Goal: Information Seeking & Learning: Learn about a topic

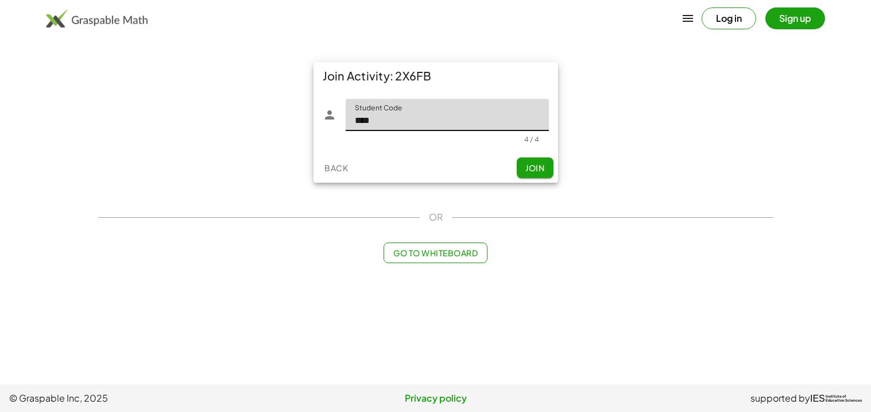
type input "****"
click at [532, 171] on span "Join" at bounding box center [535, 168] width 19 height 10
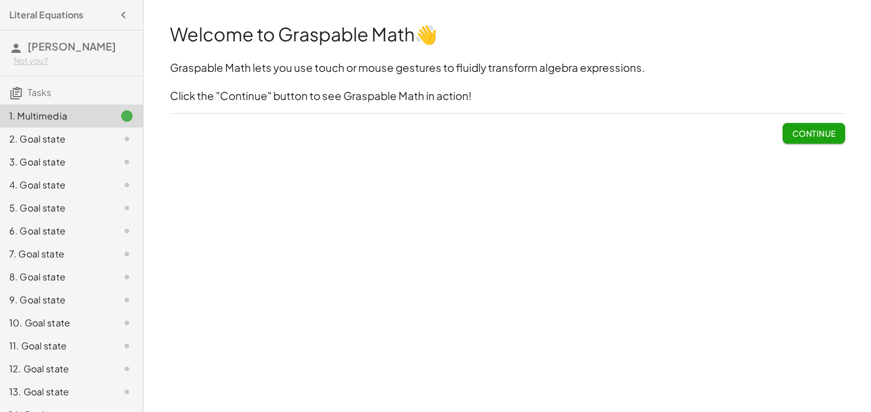
click at [829, 126] on button "Continue" at bounding box center [814, 133] width 62 height 21
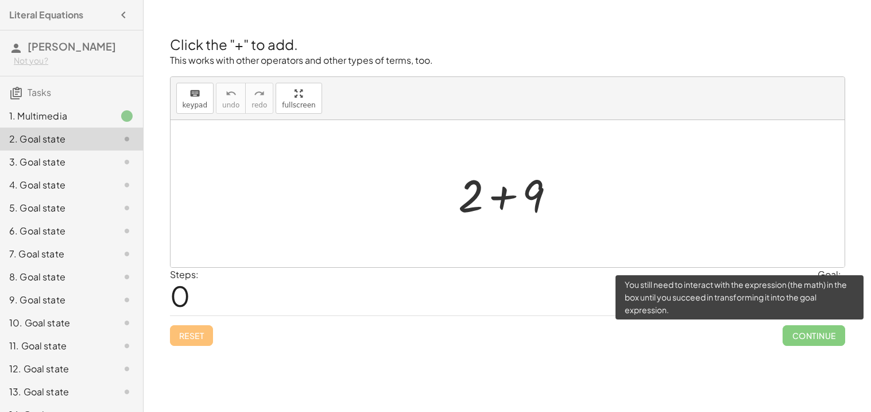
click at [831, 337] on span "Continue" at bounding box center [814, 335] width 62 height 21
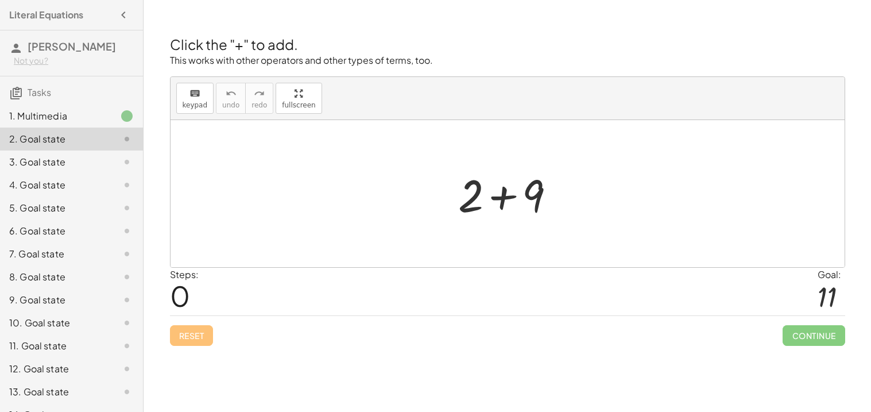
click at [558, 168] on div at bounding box center [512, 193] width 119 height 59
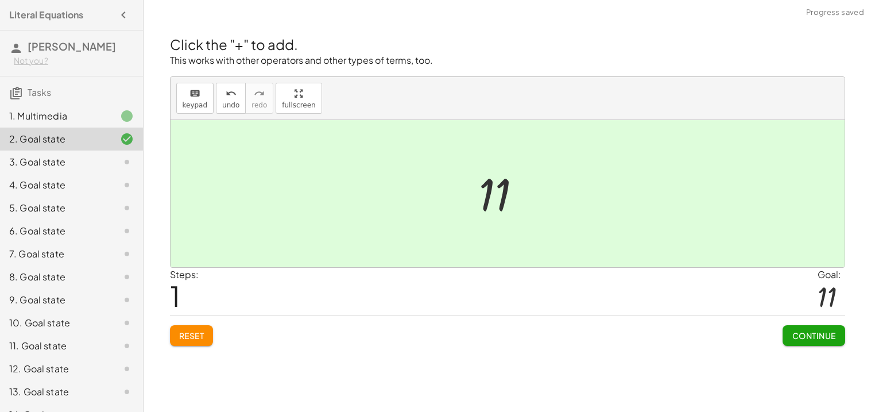
click at [843, 339] on button "Continue" at bounding box center [814, 335] width 62 height 21
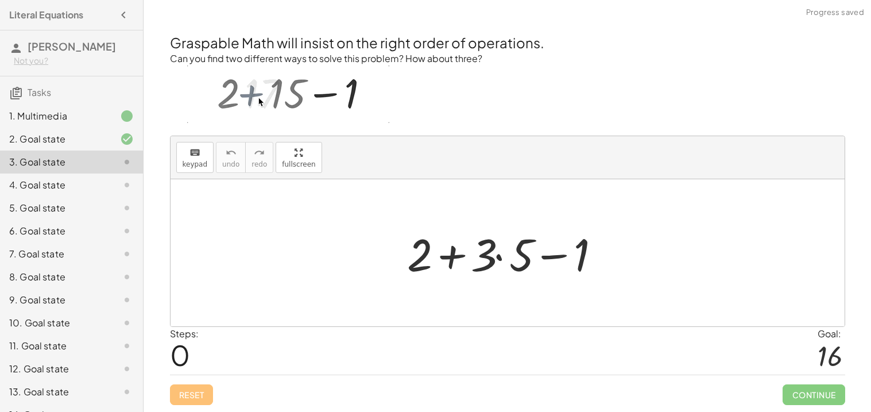
click at [520, 238] on div at bounding box center [511, 252] width 221 height 59
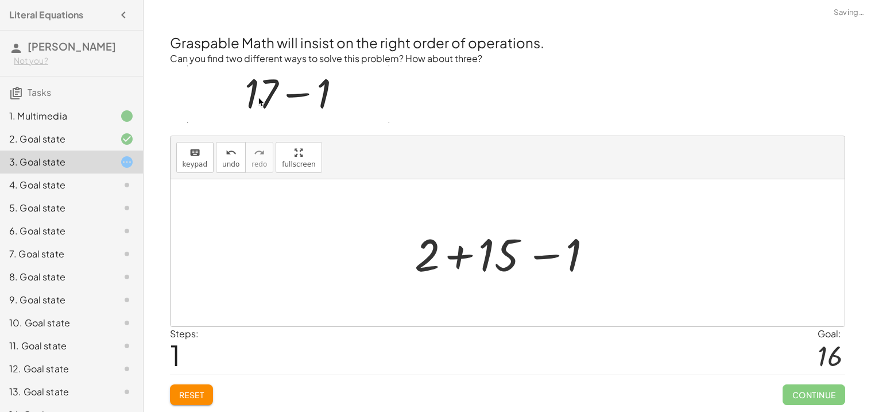
click at [497, 254] on div at bounding box center [512, 252] width 206 height 59
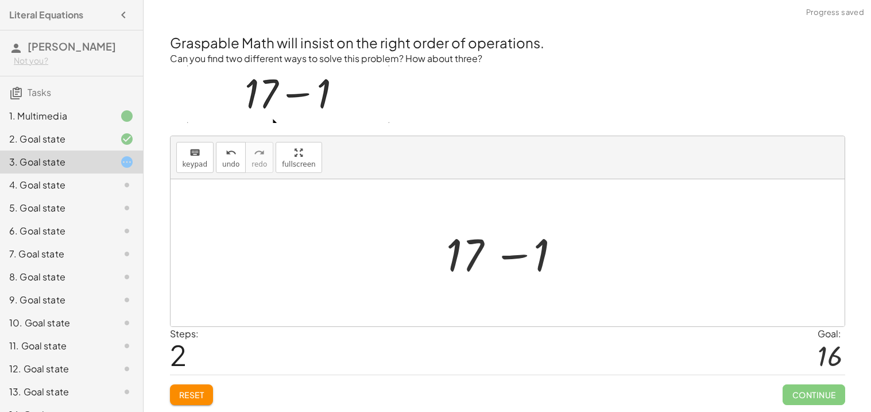
click at [546, 241] on div at bounding box center [512, 252] width 142 height 59
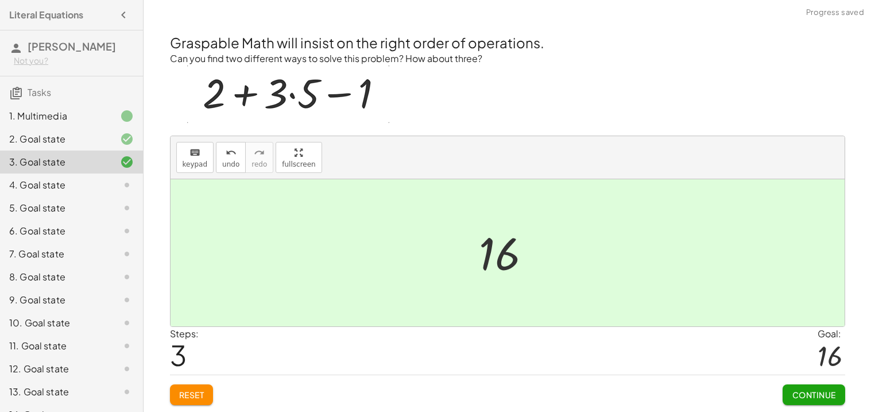
click at [812, 399] on span "Continue" at bounding box center [814, 394] width 44 height 10
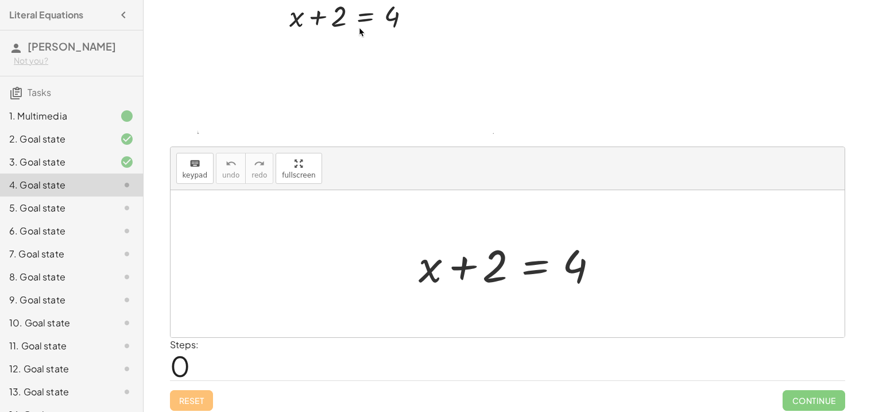
scroll to position [74, 0]
click at [530, 270] on div at bounding box center [512, 263] width 198 height 59
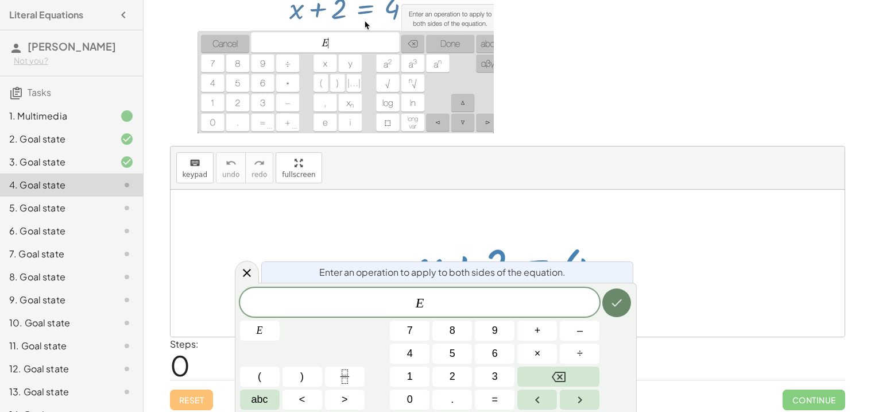
click at [624, 292] on button "Done" at bounding box center [617, 302] width 29 height 29
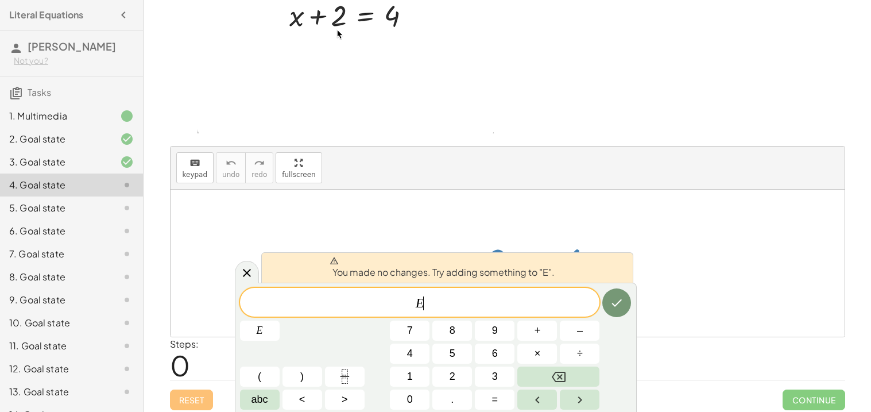
click at [598, 210] on div at bounding box center [508, 263] width 674 height 147
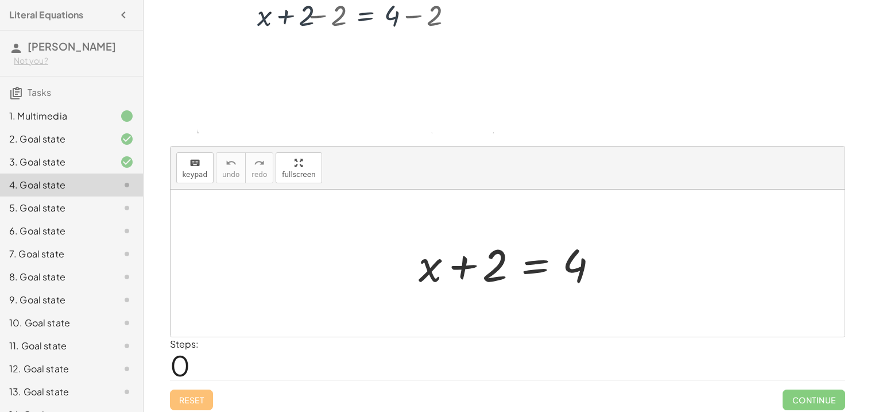
click at [457, 269] on div at bounding box center [512, 263] width 198 height 59
click at [541, 269] on div at bounding box center [512, 263] width 198 height 59
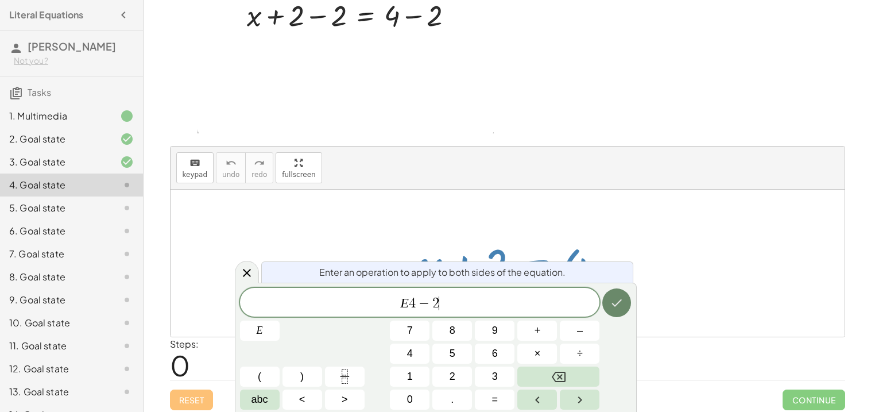
click at [621, 299] on icon "Done" at bounding box center [617, 303] width 14 height 14
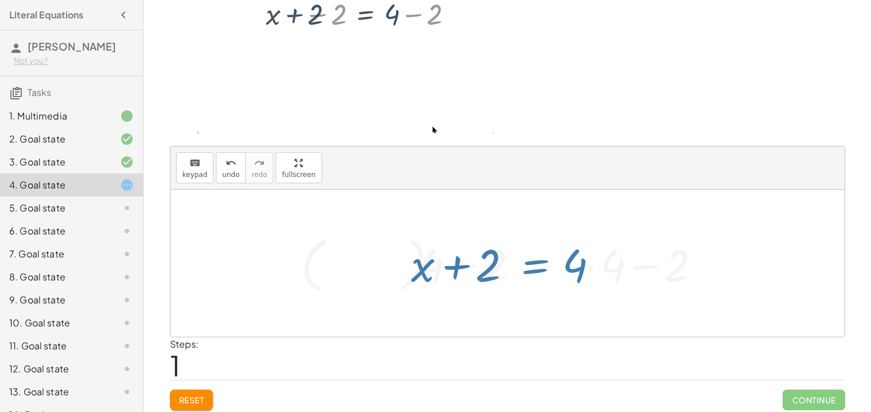
click at [621, 299] on div at bounding box center [508, 263] width 674 height 147
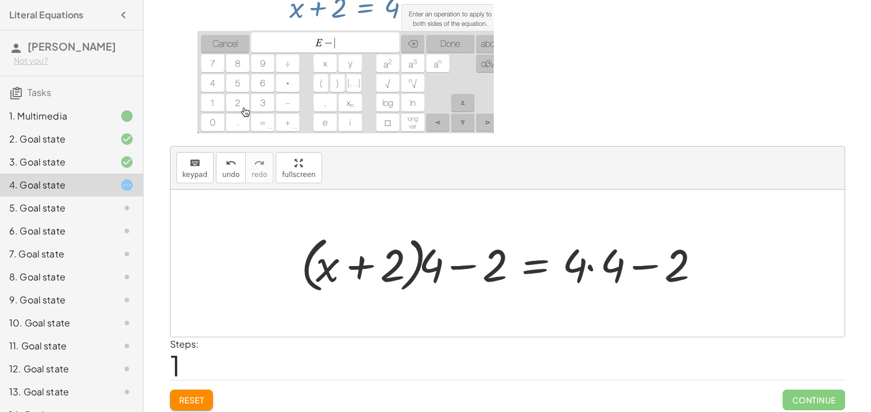
scroll to position [78, 0]
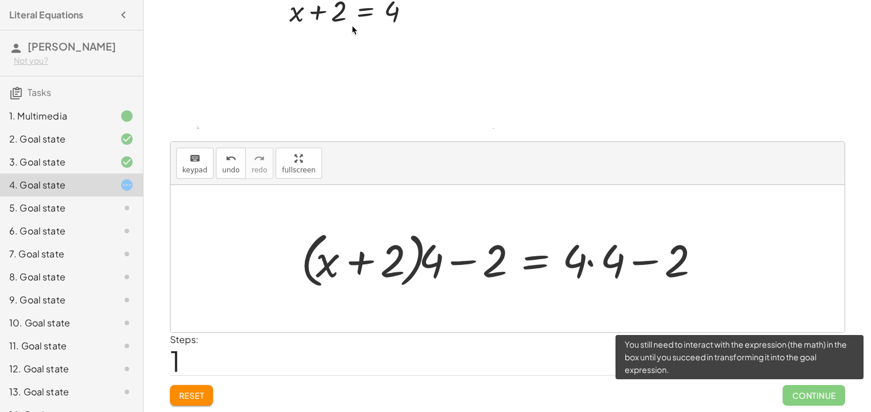
click at [805, 393] on span "Continue" at bounding box center [814, 395] width 62 height 21
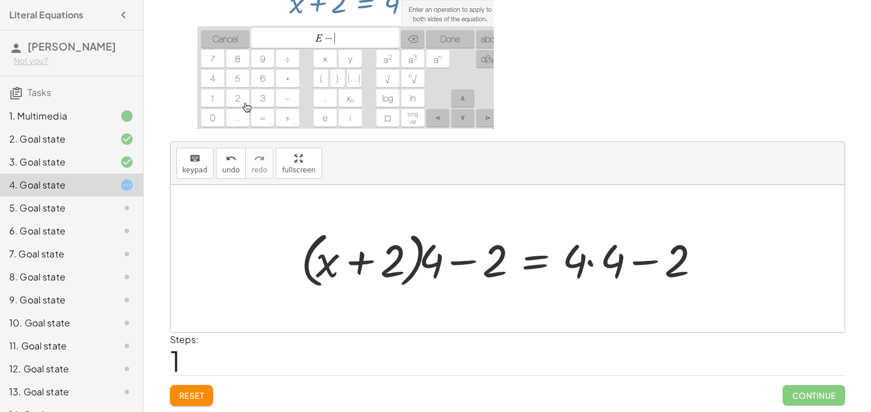
click at [193, 391] on span "Reset" at bounding box center [191, 395] width 25 height 10
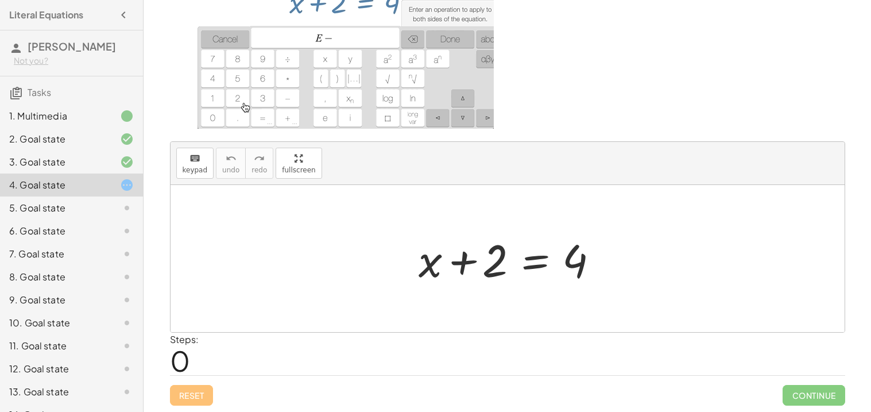
click at [542, 260] on div at bounding box center [512, 258] width 198 height 59
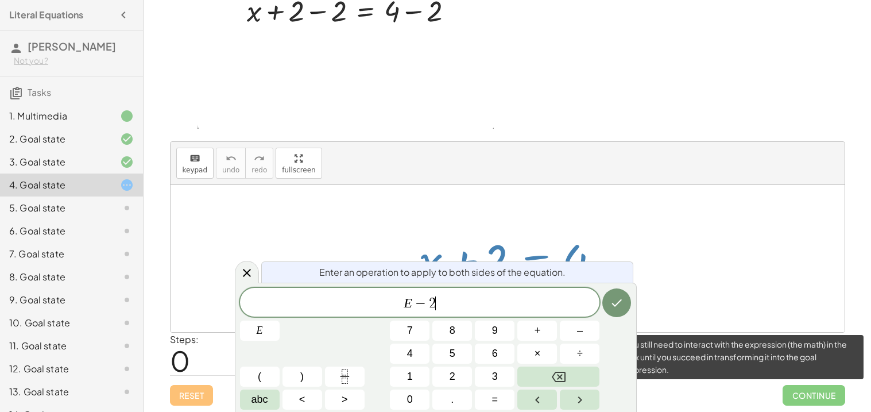
click at [816, 395] on span "Continue" at bounding box center [814, 395] width 62 height 21
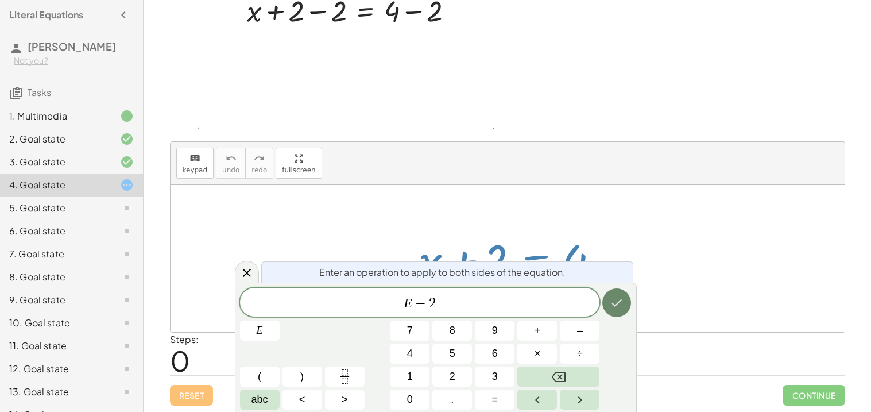
click at [623, 302] on icon "Done" at bounding box center [617, 303] width 14 height 14
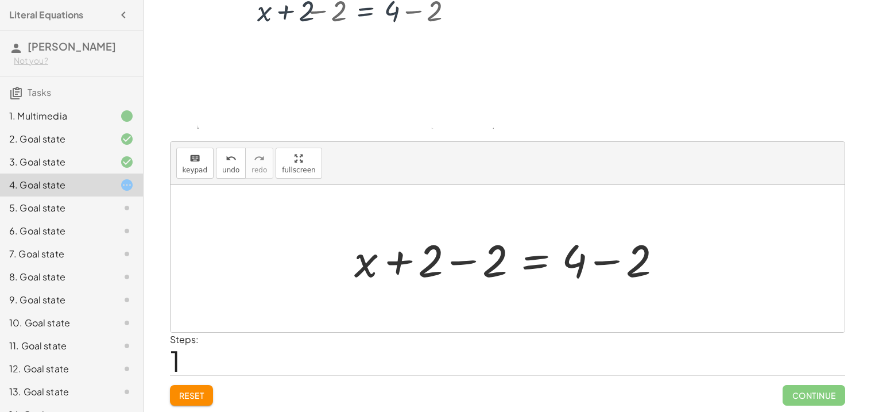
click at [449, 264] on div at bounding box center [512, 258] width 327 height 59
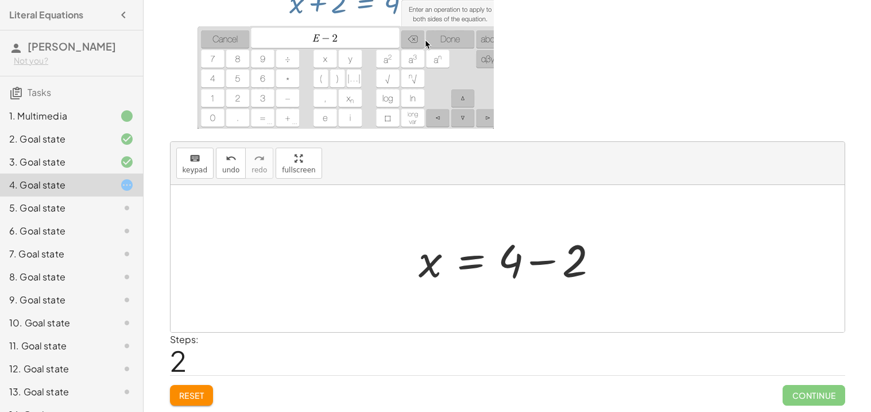
click at [511, 262] on div at bounding box center [512, 258] width 198 height 59
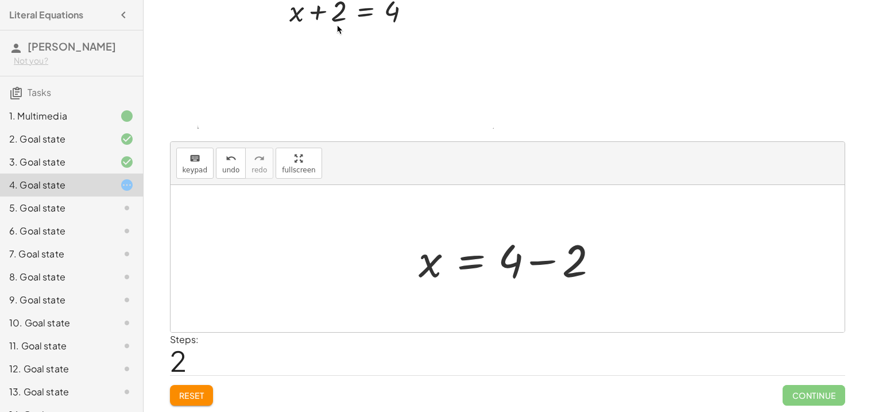
click at [550, 262] on div at bounding box center [512, 258] width 198 height 59
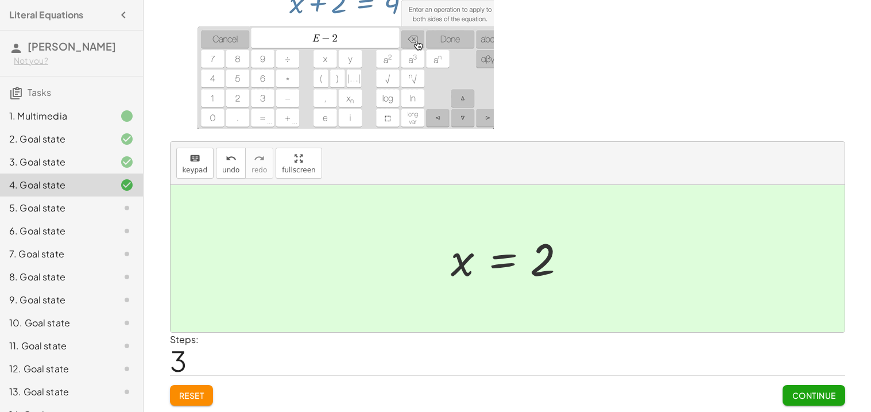
click at [814, 396] on span "Continue" at bounding box center [814, 395] width 44 height 10
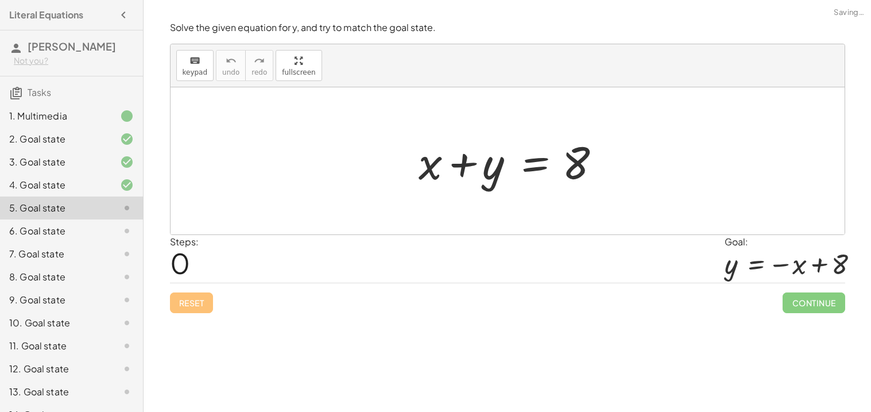
scroll to position [0, 0]
click at [501, 173] on div at bounding box center [512, 161] width 198 height 59
click at [526, 164] on div at bounding box center [512, 161] width 198 height 59
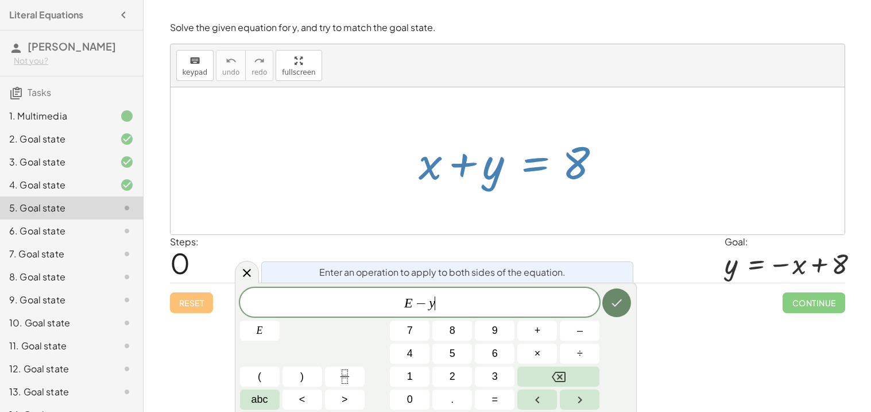
click at [615, 302] on icon "Done" at bounding box center [617, 303] width 14 height 14
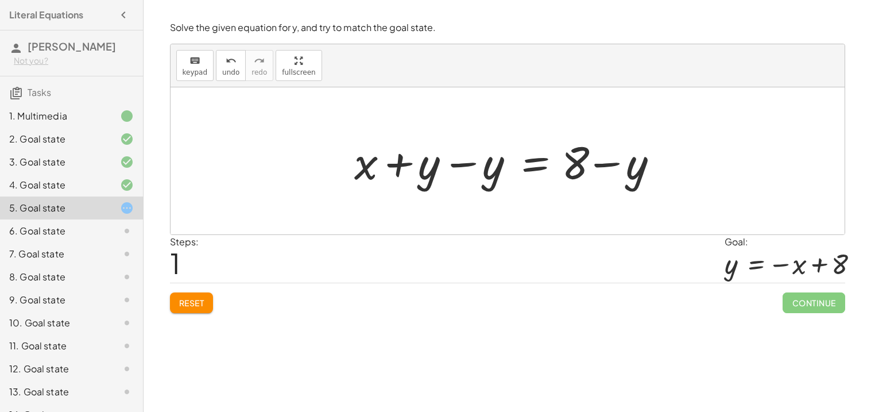
click at [496, 169] on div at bounding box center [512, 161] width 327 height 59
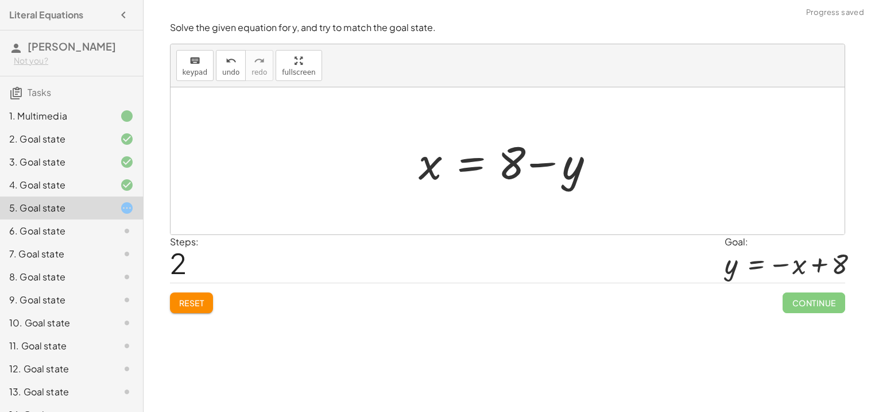
click at [515, 168] on div at bounding box center [512, 161] width 198 height 59
click at [574, 175] on div at bounding box center [512, 161] width 198 height 59
click at [471, 170] on div at bounding box center [512, 161] width 198 height 59
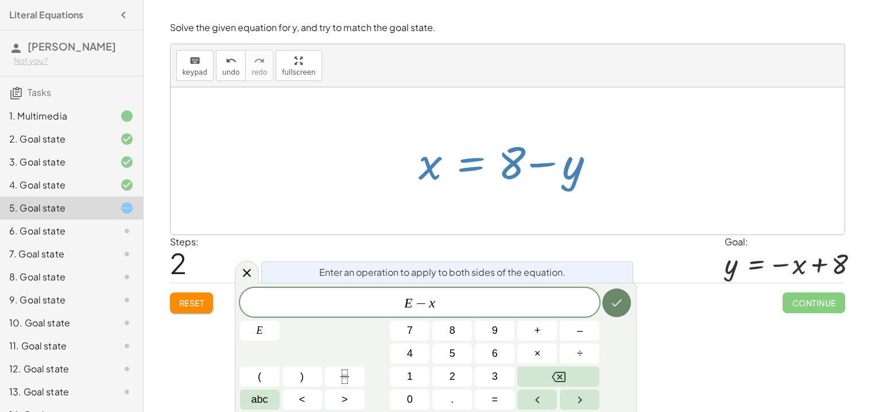
click at [621, 304] on icon "Done" at bounding box center [617, 303] width 14 height 14
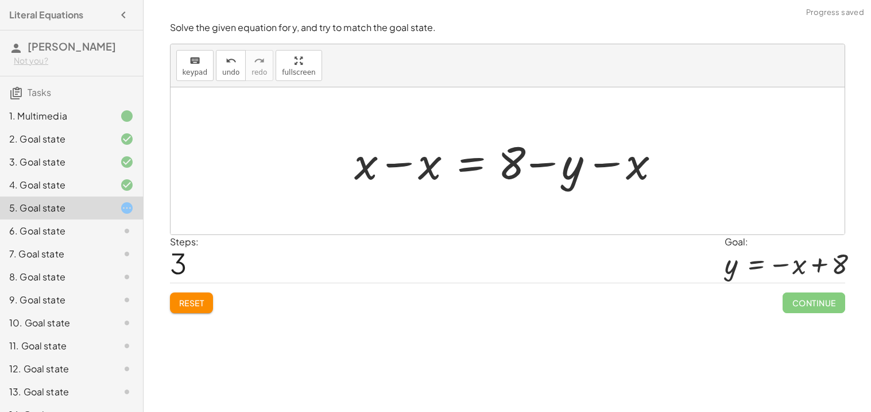
click at [370, 167] on div at bounding box center [512, 161] width 327 height 59
click at [183, 309] on button "Reset" at bounding box center [192, 302] width 44 height 21
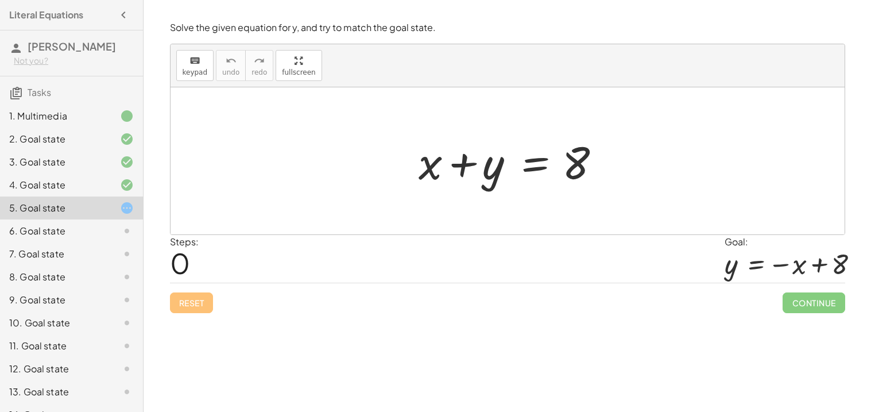
click at [489, 172] on div at bounding box center [512, 161] width 198 height 59
click at [526, 168] on div at bounding box center [512, 161] width 198 height 59
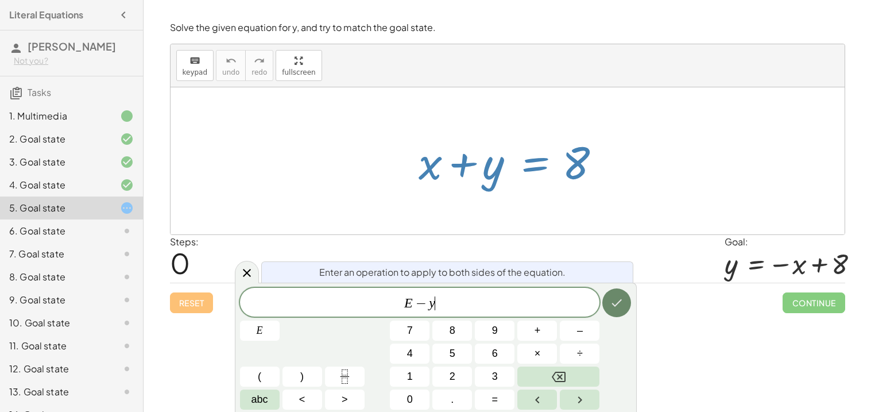
click at [623, 298] on icon "Done" at bounding box center [617, 303] width 14 height 14
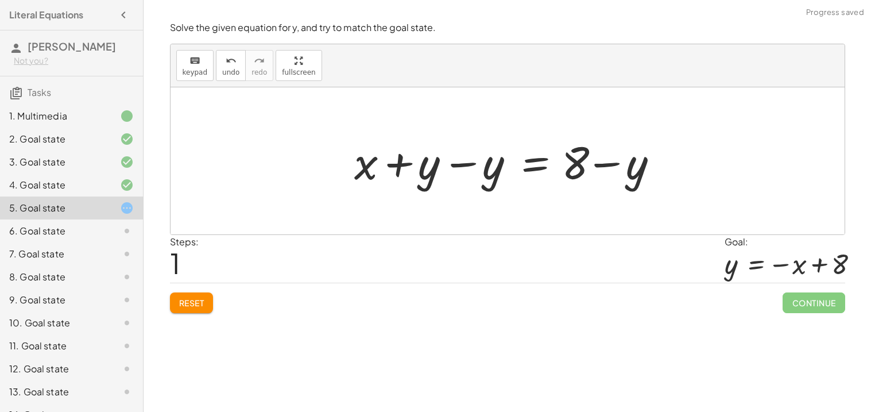
click at [199, 303] on span "Reset" at bounding box center [191, 303] width 25 height 10
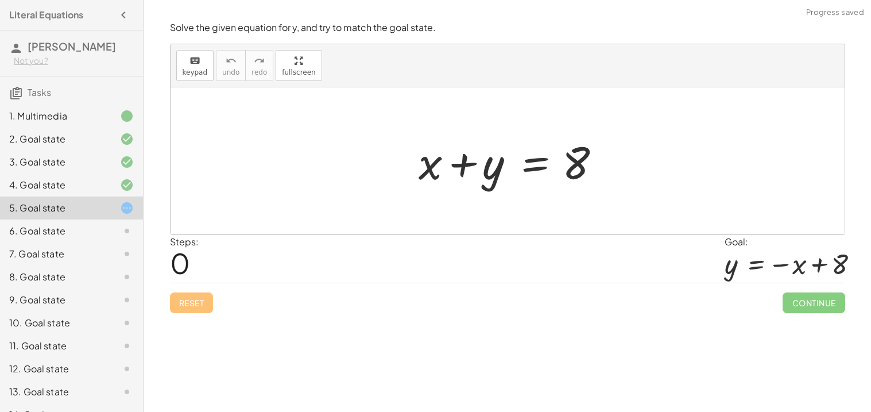
click at [501, 173] on div at bounding box center [512, 161] width 198 height 59
click at [490, 176] on div at bounding box center [512, 161] width 198 height 59
click at [491, 172] on div at bounding box center [512, 161] width 198 height 59
click at [550, 161] on div at bounding box center [512, 161] width 198 height 59
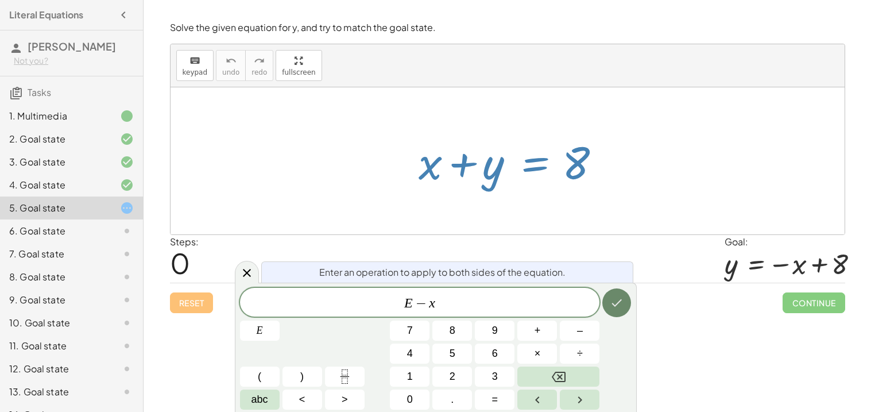
click at [622, 298] on icon "Done" at bounding box center [617, 303] width 14 height 14
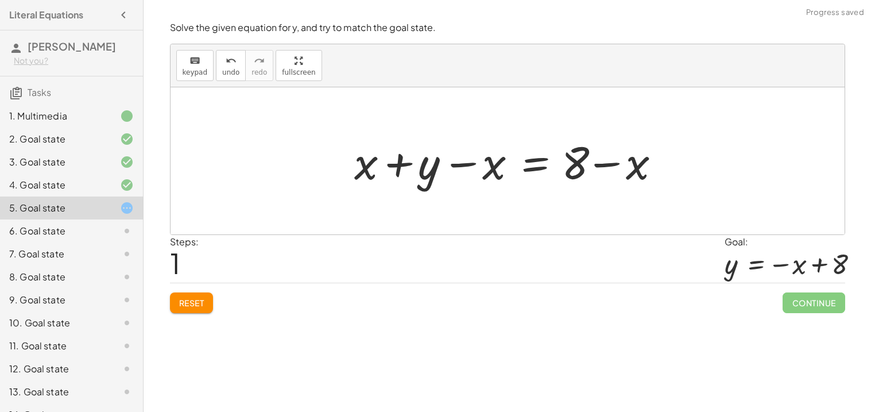
click at [462, 167] on div at bounding box center [512, 161] width 327 height 59
click at [366, 167] on div at bounding box center [512, 161] width 327 height 59
click at [620, 159] on div at bounding box center [512, 161] width 327 height 59
click at [529, 167] on div at bounding box center [512, 161] width 327 height 59
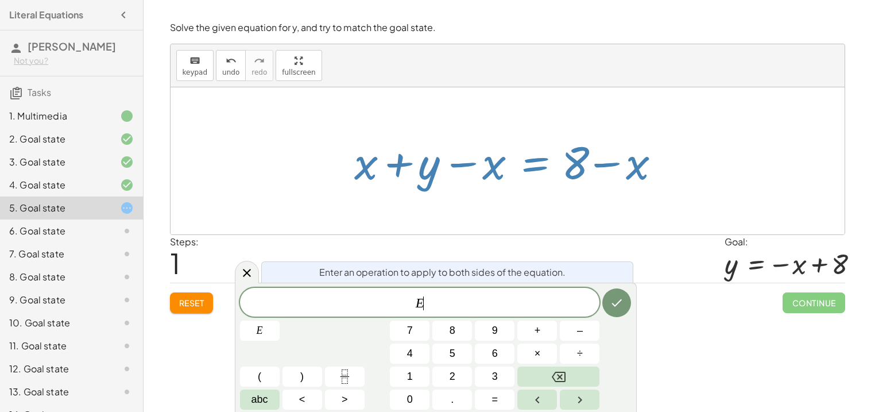
click at [183, 307] on span "Reset" at bounding box center [191, 303] width 25 height 10
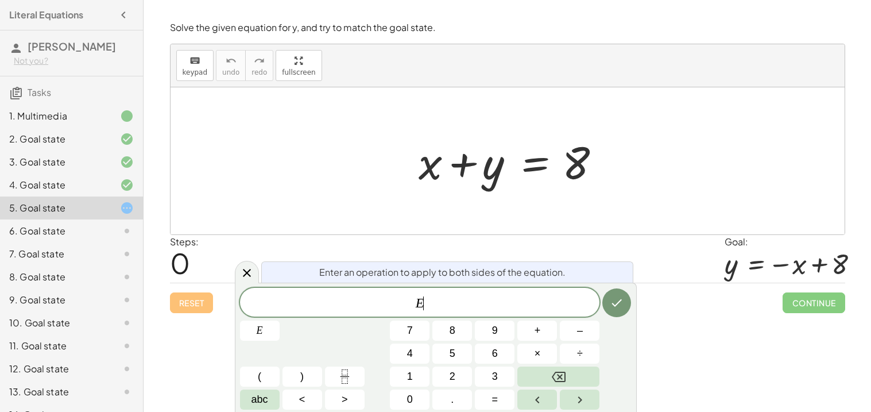
click at [530, 302] on span "E ​" at bounding box center [420, 303] width 360 height 16
click at [606, 310] on button "Done" at bounding box center [617, 302] width 29 height 29
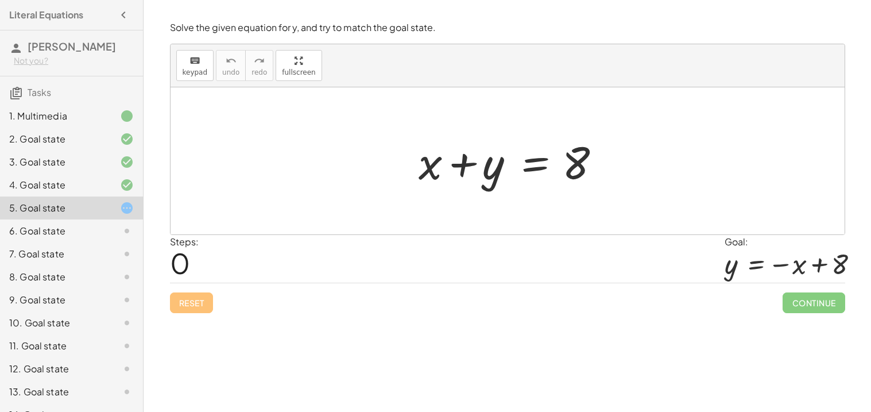
click at [535, 167] on div at bounding box center [512, 161] width 198 height 59
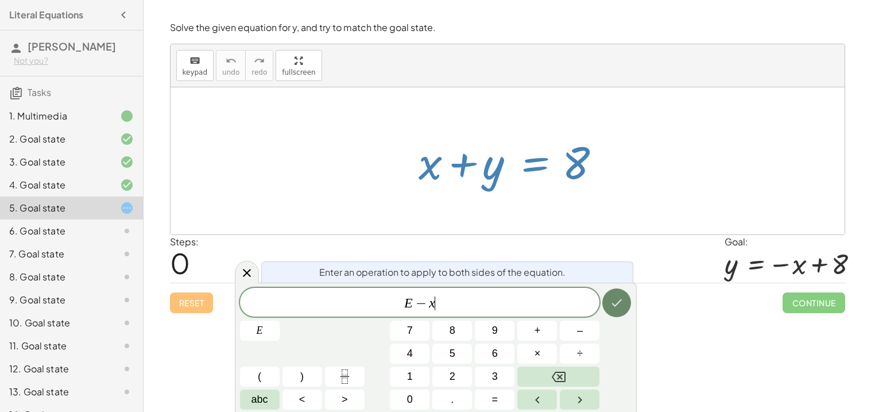
click at [619, 304] on icon "Done" at bounding box center [617, 303] width 14 height 14
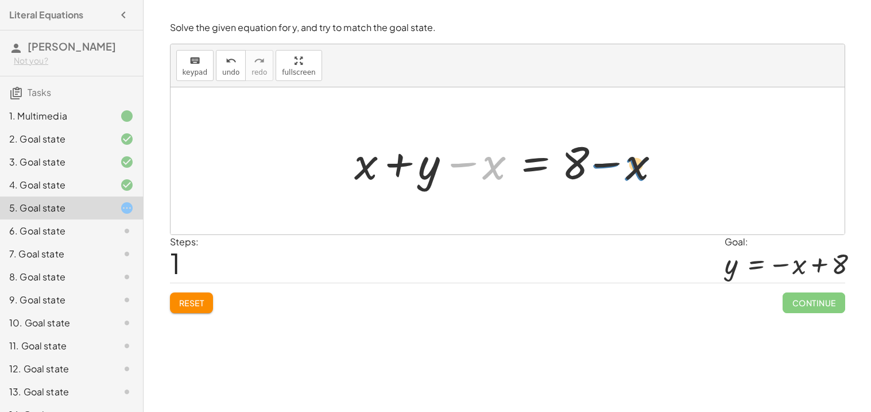
drag, startPoint x: 492, startPoint y: 163, endPoint x: 634, endPoint y: 164, distance: 142.4
click at [634, 164] on div at bounding box center [512, 161] width 327 height 59
drag, startPoint x: 476, startPoint y: 172, endPoint x: 341, endPoint y: 175, distance: 135.0
click at [341, 175] on div "+ x + y = 8 − x + x + y = 8 − x + − x" at bounding box center [507, 161] width 341 height 65
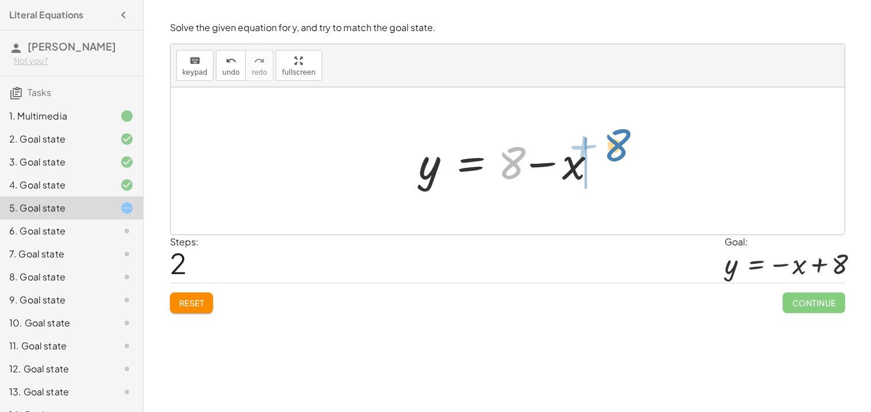
drag, startPoint x: 513, startPoint y: 161, endPoint x: 619, endPoint y: 144, distance: 106.4
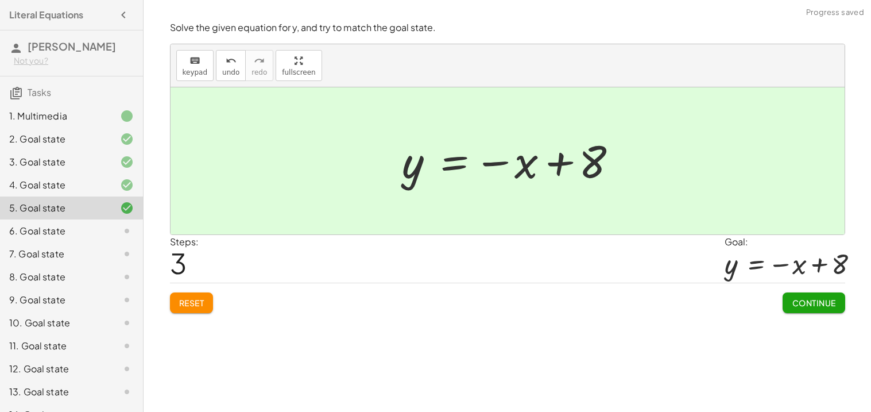
click at [801, 303] on span "Continue" at bounding box center [814, 303] width 44 height 10
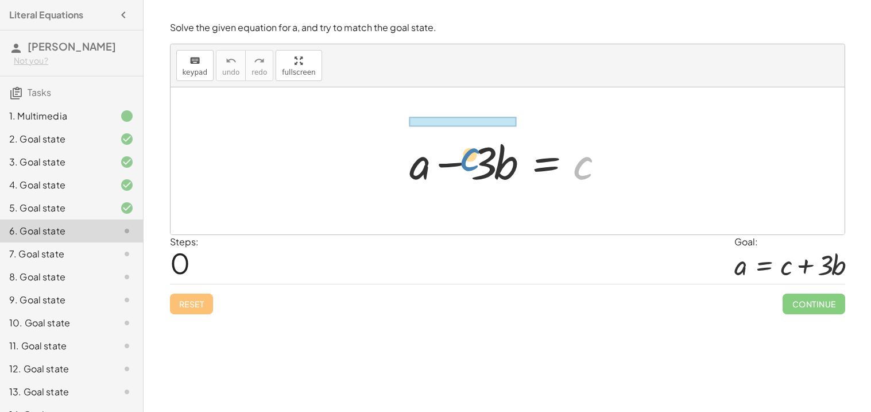
drag, startPoint x: 586, startPoint y: 169, endPoint x: 469, endPoint y: 159, distance: 118.2
click at [469, 159] on div at bounding box center [512, 161] width 216 height 59
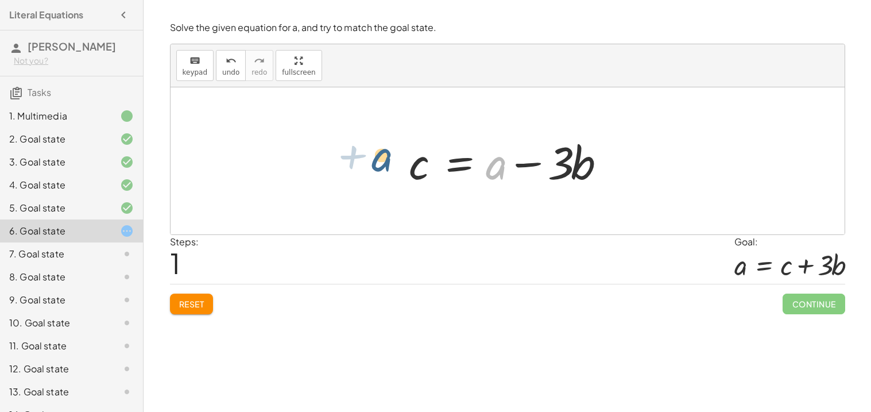
drag, startPoint x: 495, startPoint y: 167, endPoint x: 379, endPoint y: 159, distance: 116.3
drag, startPoint x: 423, startPoint y: 168, endPoint x: 521, endPoint y: 172, distance: 97.7
click at [521, 172] on div at bounding box center [512, 161] width 216 height 59
click at [532, 166] on div at bounding box center [512, 161] width 216 height 59
click at [180, 312] on button "Reset" at bounding box center [192, 303] width 44 height 21
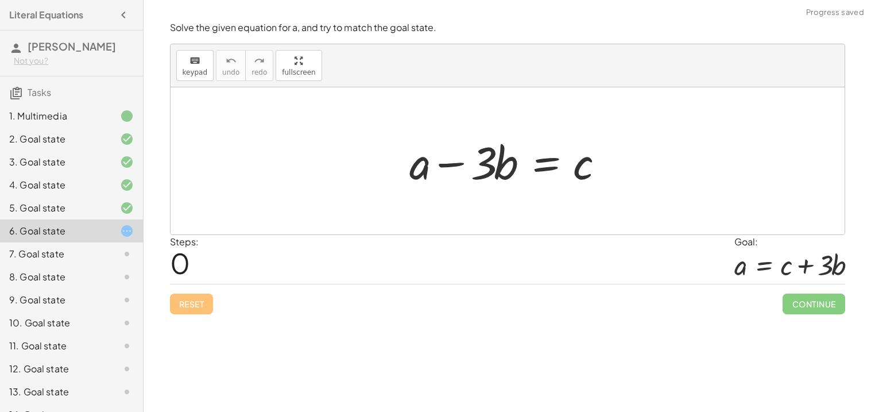
click at [481, 162] on div at bounding box center [512, 161] width 216 height 59
drag, startPoint x: 490, startPoint y: 168, endPoint x: 647, endPoint y: 169, distance: 156.8
click at [647, 169] on div "· 3 + a − · 3 · b = c" at bounding box center [508, 160] width 674 height 147
click at [508, 180] on div at bounding box center [512, 161] width 216 height 59
drag, startPoint x: 454, startPoint y: 164, endPoint x: 616, endPoint y: 170, distance: 161.5
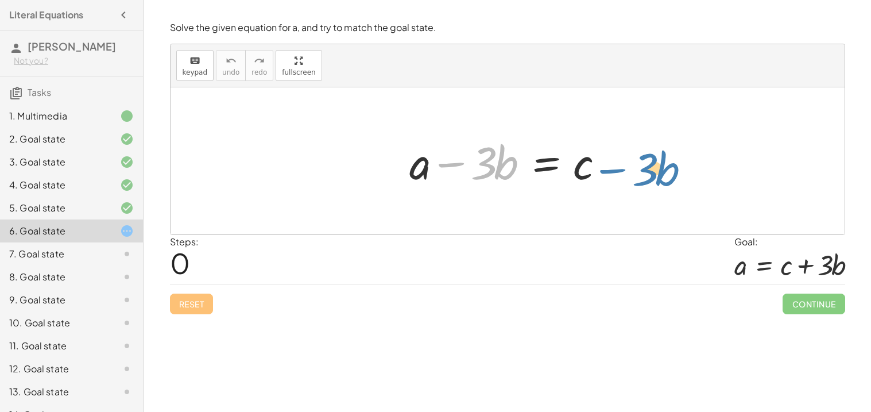
click at [616, 170] on div at bounding box center [512, 161] width 216 height 59
drag, startPoint x: 453, startPoint y: 166, endPoint x: 613, endPoint y: 161, distance: 160.3
click at [613, 161] on div at bounding box center [512, 161] width 216 height 59
click at [542, 166] on div at bounding box center [512, 161] width 216 height 59
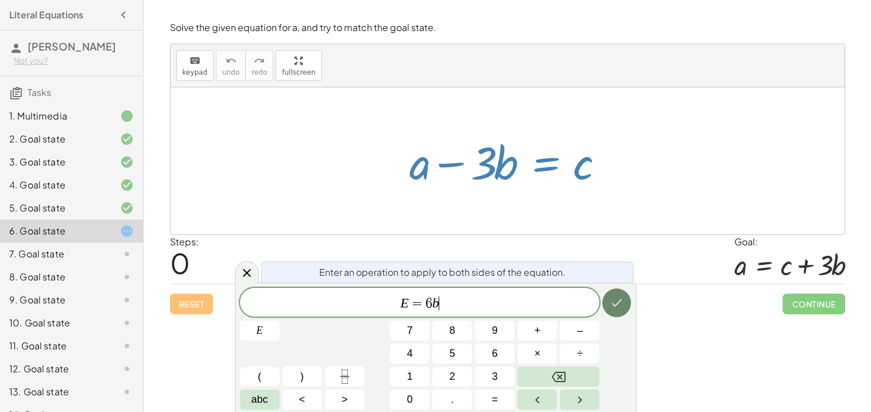
click at [610, 307] on icon "Done" at bounding box center [617, 303] width 14 height 14
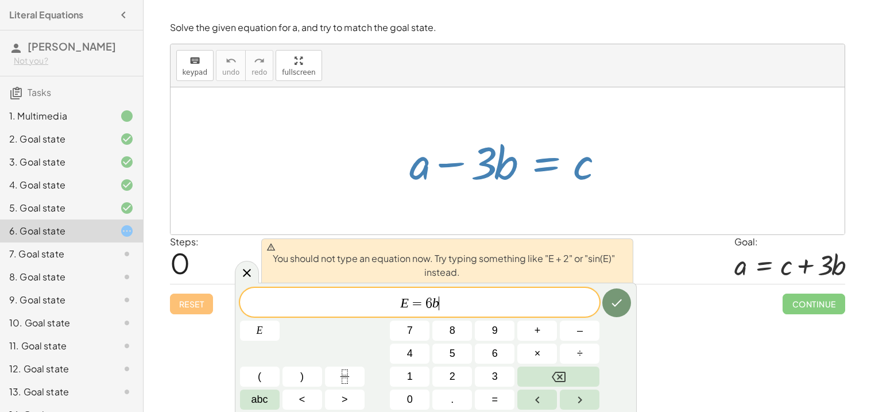
click at [423, 304] on span "=" at bounding box center [417, 303] width 17 height 14
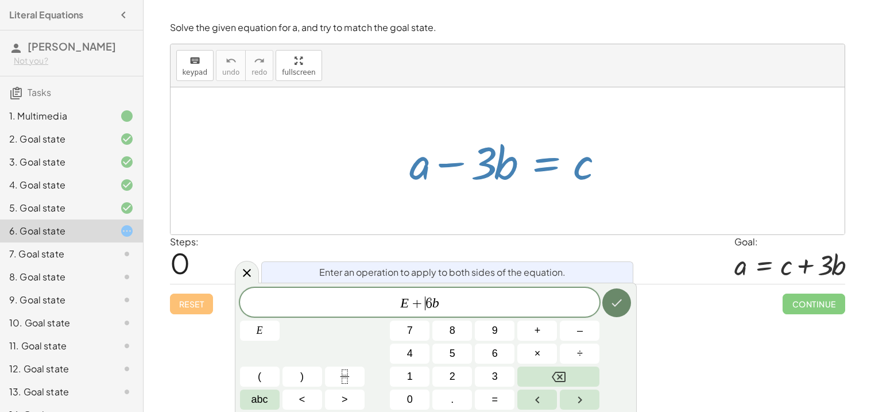
click at [618, 308] on icon "Done" at bounding box center [617, 303] width 14 height 14
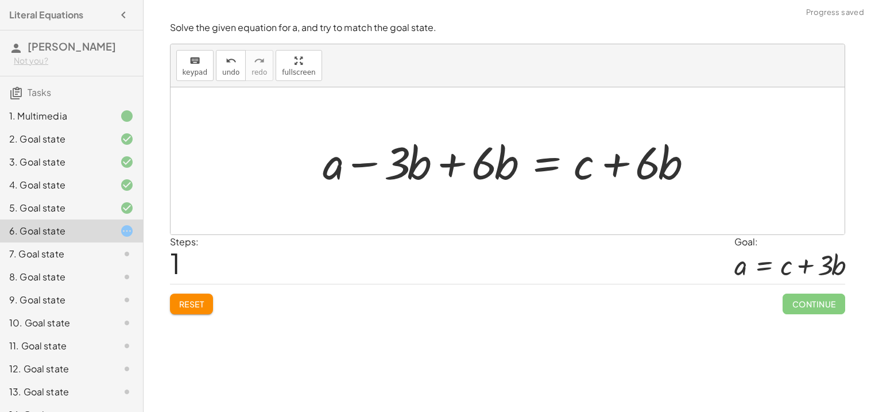
click at [451, 167] on div at bounding box center [512, 161] width 391 height 59
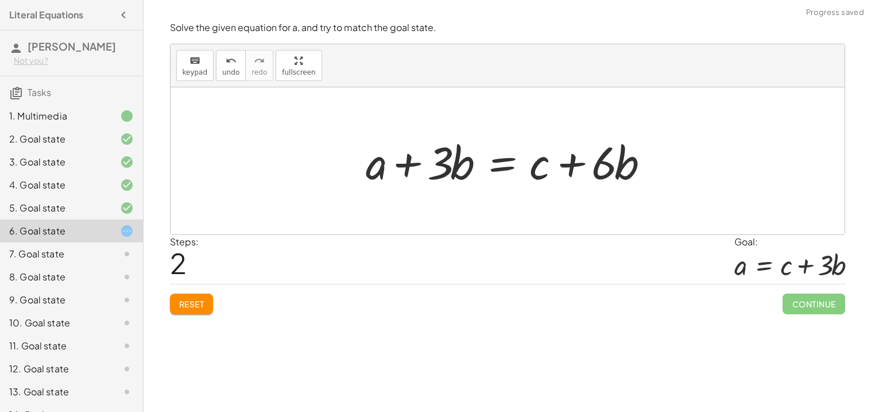
click at [576, 164] on div at bounding box center [511, 161] width 303 height 59
drag, startPoint x: 597, startPoint y: 160, endPoint x: 592, endPoint y: 177, distance: 18.0
click at [592, 177] on div at bounding box center [511, 161] width 303 height 59
drag, startPoint x: 618, startPoint y: 162, endPoint x: 582, endPoint y: 196, distance: 49.2
click at [582, 196] on div "+ a − · 3 · b = c + a − · 3 · b + · 6 · b = + c + · 6 · b · b + a 3 · b = c + +…" at bounding box center [508, 160] width 674 height 147
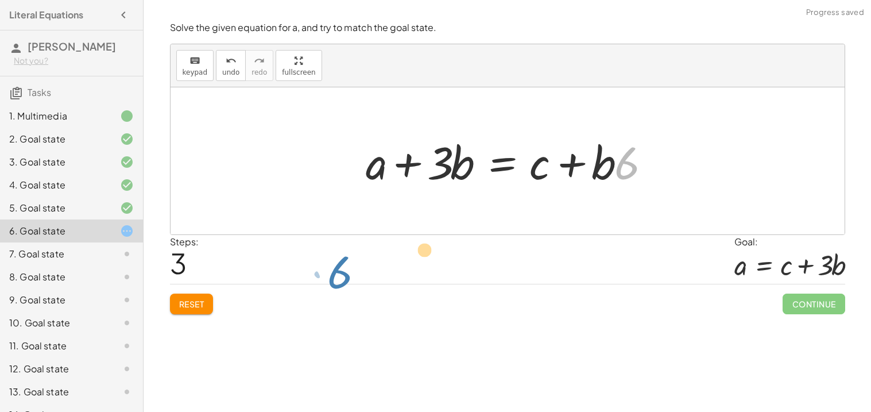
drag, startPoint x: 617, startPoint y: 161, endPoint x: 271, endPoint y: 299, distance: 372.8
click at [0, 0] on div "Solve the given equation for a, and try to match the goal state. keyboard keypa…" at bounding box center [0, 0] width 0 height 0
click at [177, 306] on button "Reset" at bounding box center [192, 303] width 44 height 21
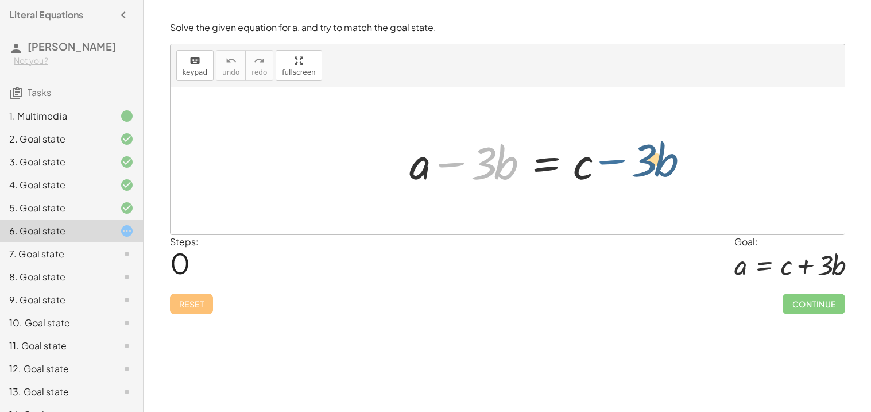
drag, startPoint x: 455, startPoint y: 164, endPoint x: 617, endPoint y: 160, distance: 162.0
click at [617, 160] on div at bounding box center [512, 161] width 216 height 59
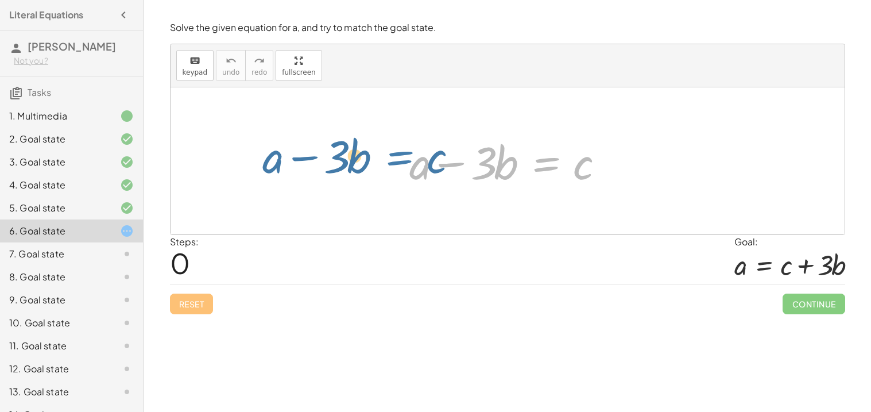
drag, startPoint x: 572, startPoint y: 163, endPoint x: 430, endPoint y: 155, distance: 142.1
click at [430, 155] on div at bounding box center [512, 161] width 216 height 59
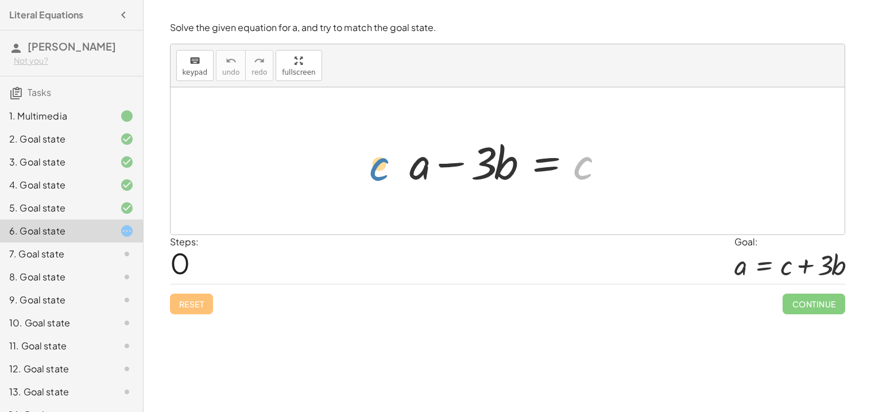
drag, startPoint x: 584, startPoint y: 172, endPoint x: 383, endPoint y: 171, distance: 201.6
click at [383, 171] on div "c + a − · 3 · b = c" at bounding box center [508, 160] width 674 height 147
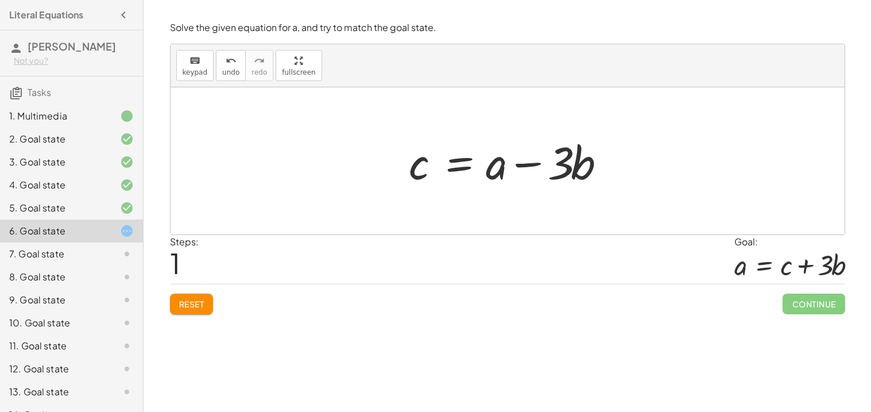
click at [526, 165] on div at bounding box center [512, 161] width 216 height 59
click at [564, 170] on div at bounding box center [512, 161] width 216 height 59
click at [204, 303] on button "Reset" at bounding box center [192, 303] width 44 height 21
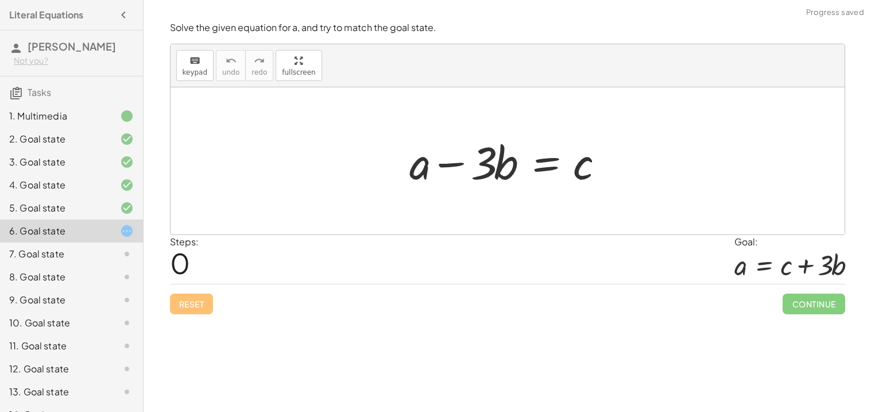
click at [202, 306] on div "Reset Continue" at bounding box center [507, 299] width 675 height 30
drag, startPoint x: 578, startPoint y: 176, endPoint x: 384, endPoint y: 164, distance: 194.5
click at [384, 164] on div "c + a − · 3 · b = c" at bounding box center [508, 160] width 674 height 147
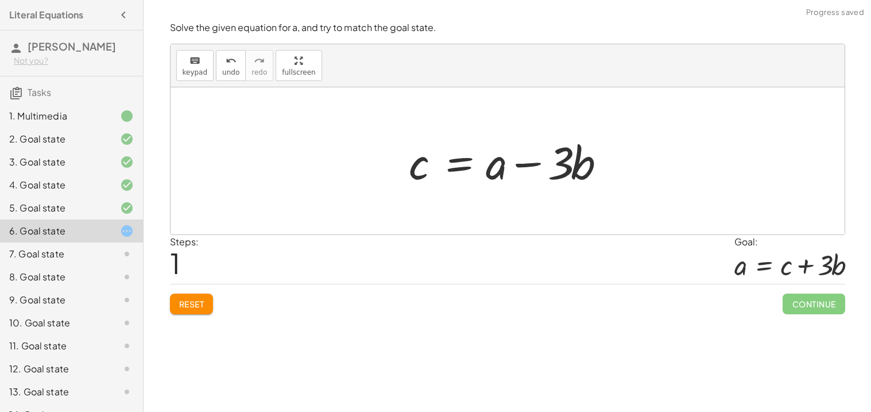
click at [527, 169] on div at bounding box center [512, 161] width 216 height 59
click at [464, 169] on div at bounding box center [512, 161] width 216 height 59
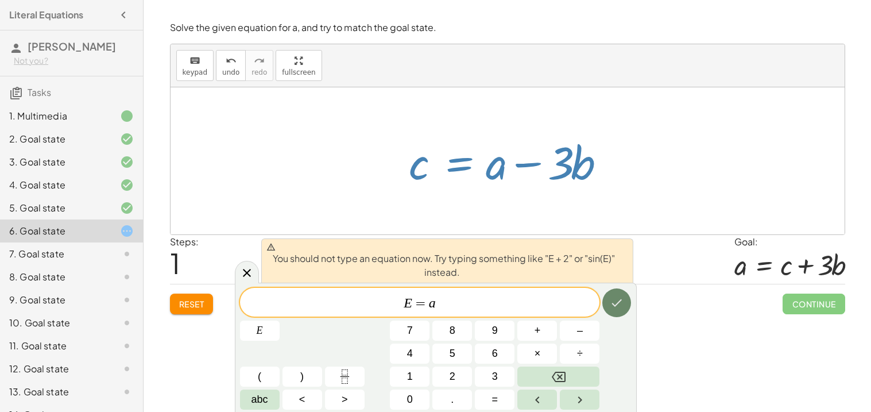
click at [612, 296] on icon "Done" at bounding box center [617, 303] width 14 height 14
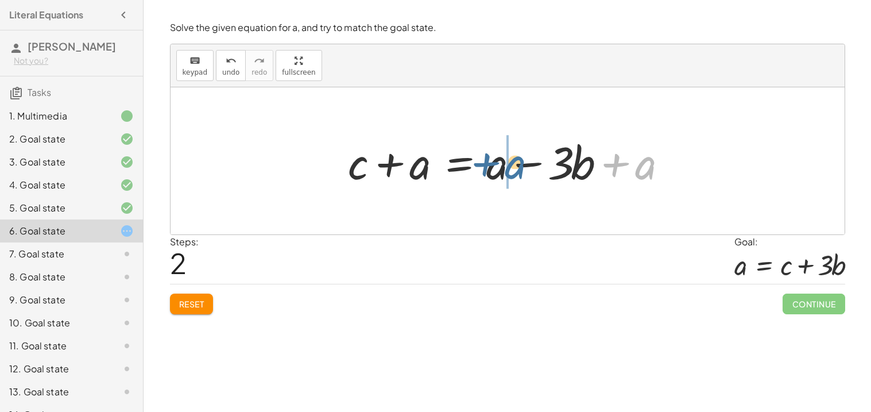
drag, startPoint x: 646, startPoint y: 167, endPoint x: 511, endPoint y: 166, distance: 134.4
click at [511, 166] on div at bounding box center [511, 161] width 339 height 59
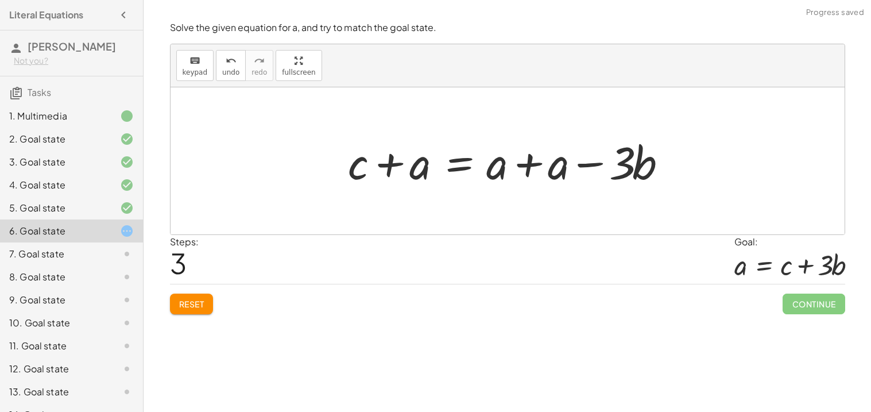
click at [503, 171] on div at bounding box center [511, 161] width 339 height 59
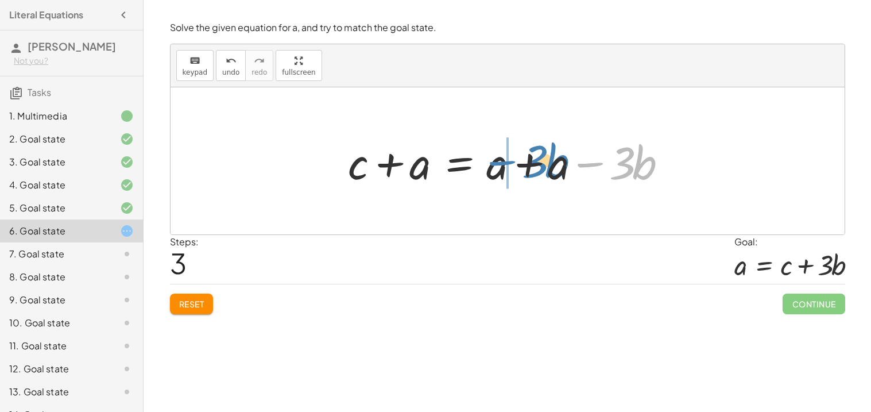
drag, startPoint x: 592, startPoint y: 161, endPoint x: 507, endPoint y: 159, distance: 84.5
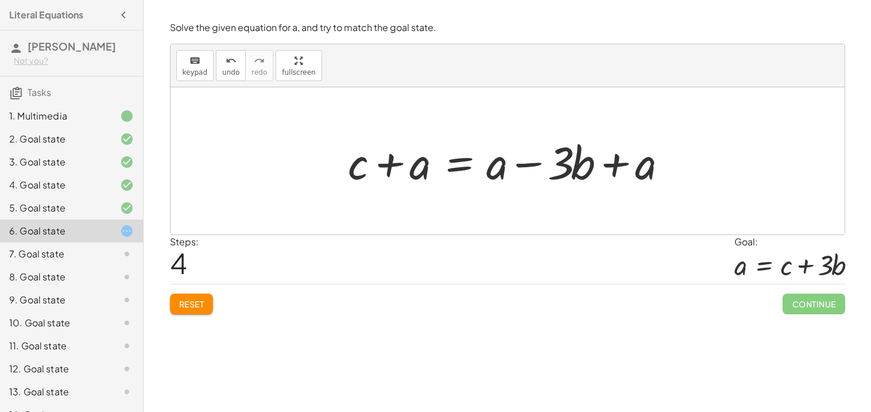
click at [621, 168] on div at bounding box center [511, 161] width 339 height 59
click at [203, 305] on span "Reset" at bounding box center [191, 304] width 25 height 10
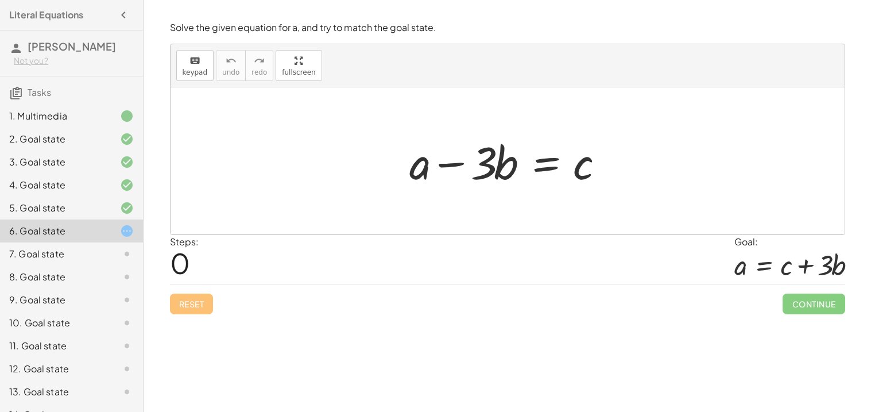
click at [546, 160] on div at bounding box center [512, 161] width 216 height 59
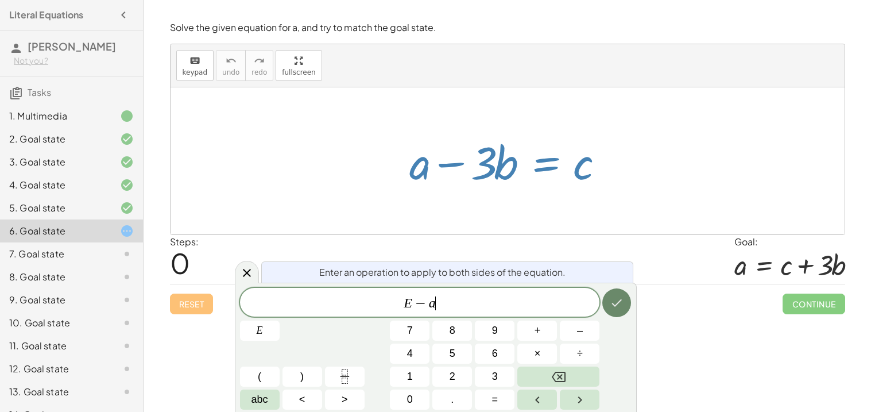
click at [605, 309] on button "Done" at bounding box center [617, 302] width 29 height 29
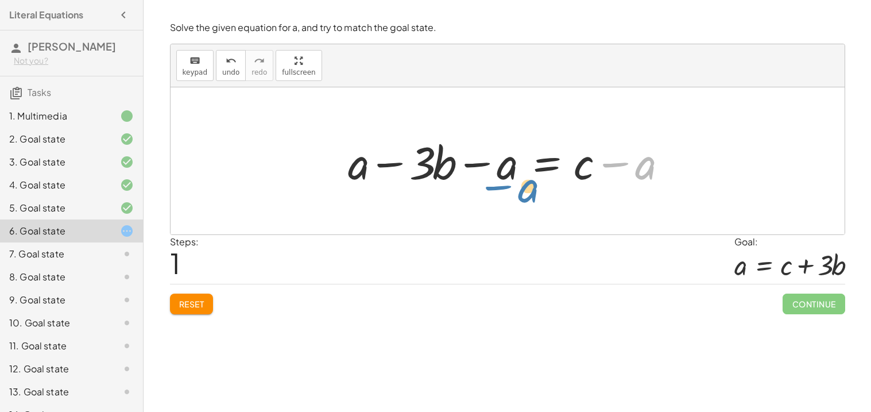
drag, startPoint x: 647, startPoint y: 168, endPoint x: 646, endPoint y: 191, distance: 23.6
click at [646, 191] on div "+ a − · 3 · b = c − a + a − · 3 · b = c − a + − a" at bounding box center [508, 161] width 354 height 65
drag, startPoint x: 582, startPoint y: 170, endPoint x: 309, endPoint y: 171, distance: 273.4
click at [309, 171] on div "+ a − · 3 · b = c + c + a − · 3 · b = c − a + − a" at bounding box center [508, 160] width 674 height 147
drag, startPoint x: 584, startPoint y: 164, endPoint x: 381, endPoint y: 171, distance: 202.9
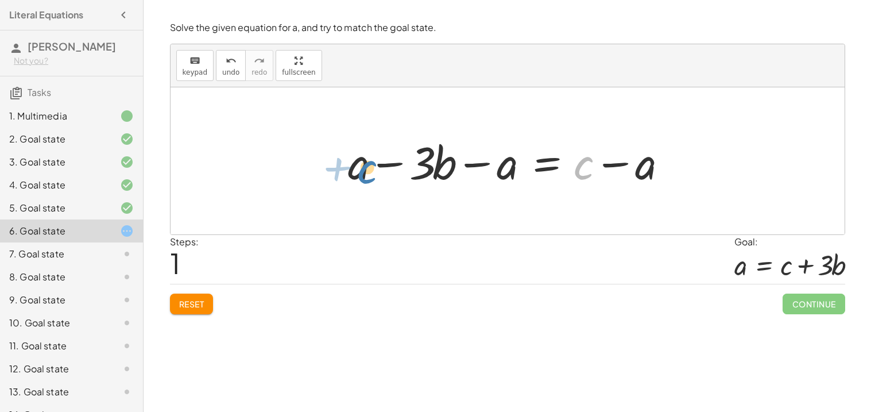
click at [381, 171] on div at bounding box center [511, 161] width 339 height 59
click at [183, 302] on span "Reset" at bounding box center [191, 304] width 25 height 10
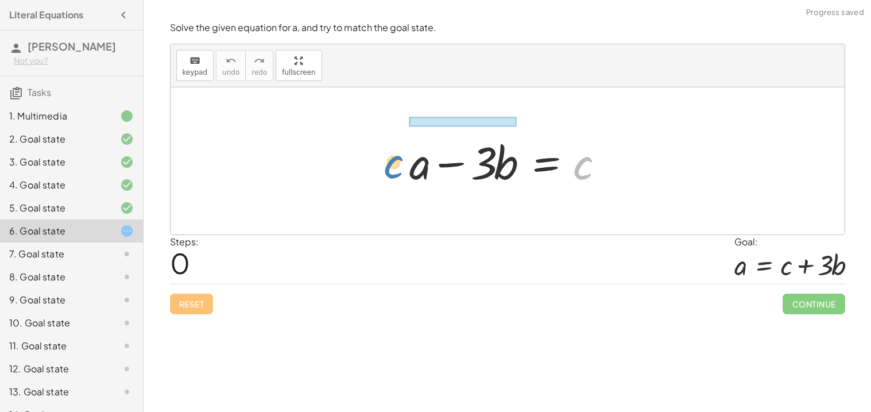
drag, startPoint x: 581, startPoint y: 168, endPoint x: 391, endPoint y: 167, distance: 190.1
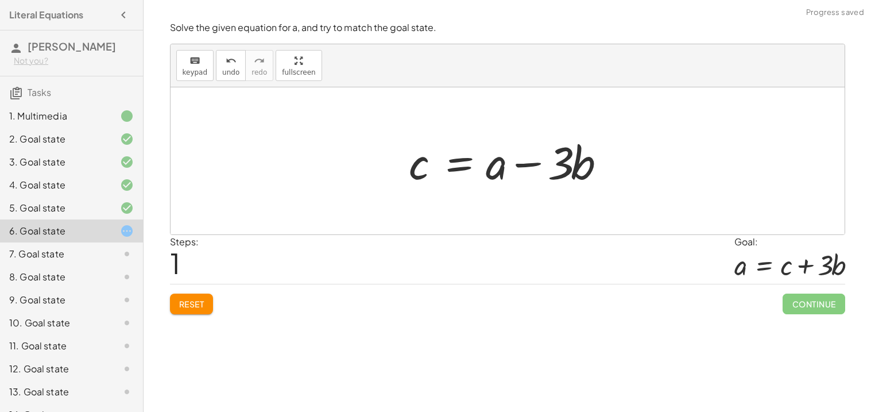
click at [466, 169] on div at bounding box center [512, 161] width 216 height 59
drag, startPoint x: 631, startPoint y: 165, endPoint x: 488, endPoint y: 165, distance: 143.0
click at [488, 165] on div at bounding box center [511, 161] width 339 height 59
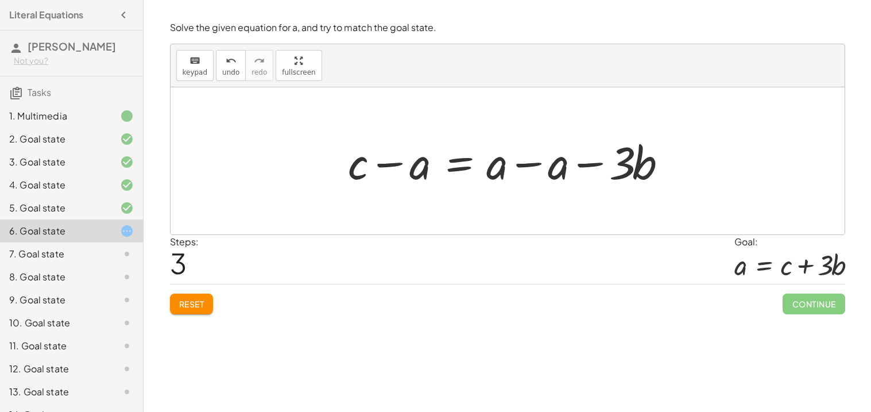
click at [497, 171] on div at bounding box center [511, 161] width 339 height 59
click at [198, 306] on span "Reset" at bounding box center [191, 304] width 25 height 10
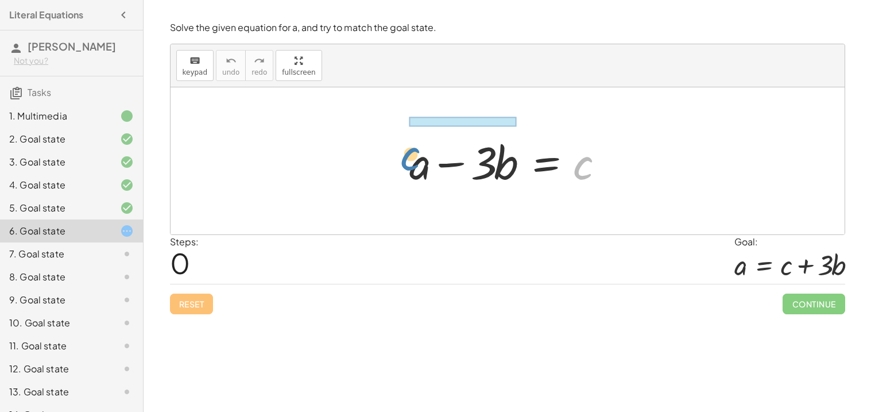
drag, startPoint x: 585, startPoint y: 178, endPoint x: 409, endPoint y: 169, distance: 176.6
click at [409, 169] on div at bounding box center [512, 161] width 216 height 59
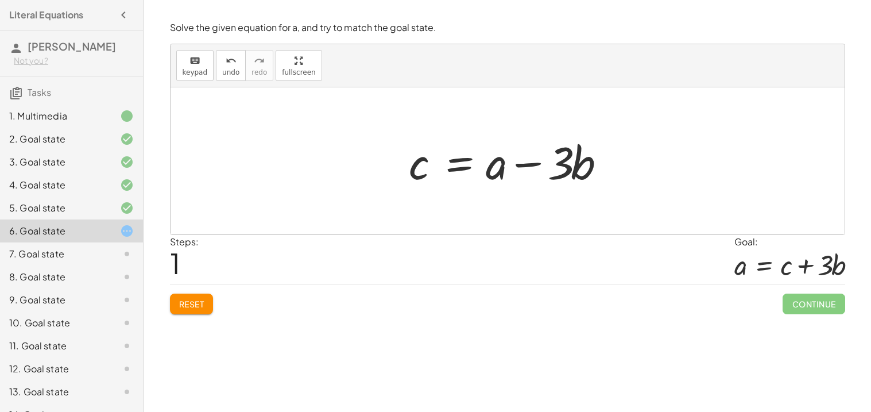
click at [465, 165] on div at bounding box center [512, 161] width 216 height 59
drag, startPoint x: 646, startPoint y: 168, endPoint x: 531, endPoint y: 172, distance: 114.9
click at [531, 172] on div at bounding box center [511, 161] width 339 height 59
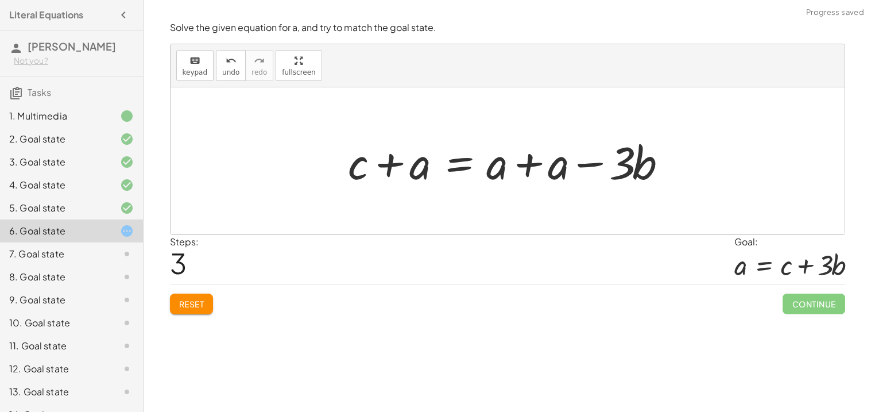
click at [519, 165] on div at bounding box center [511, 161] width 339 height 59
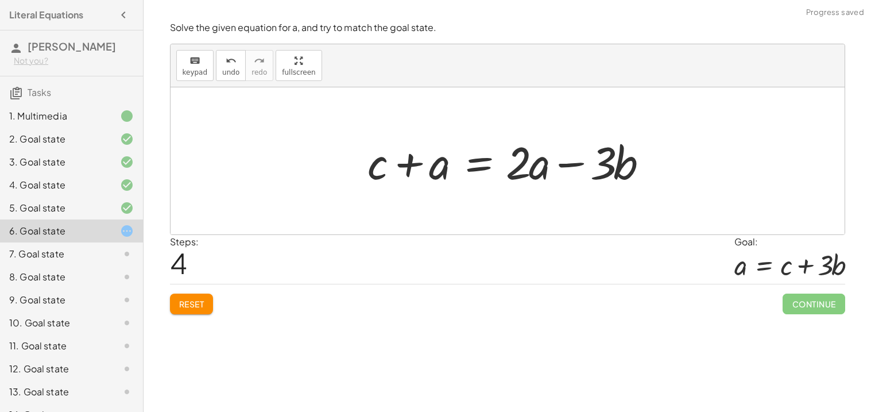
click at [194, 311] on button "Reset" at bounding box center [192, 303] width 44 height 21
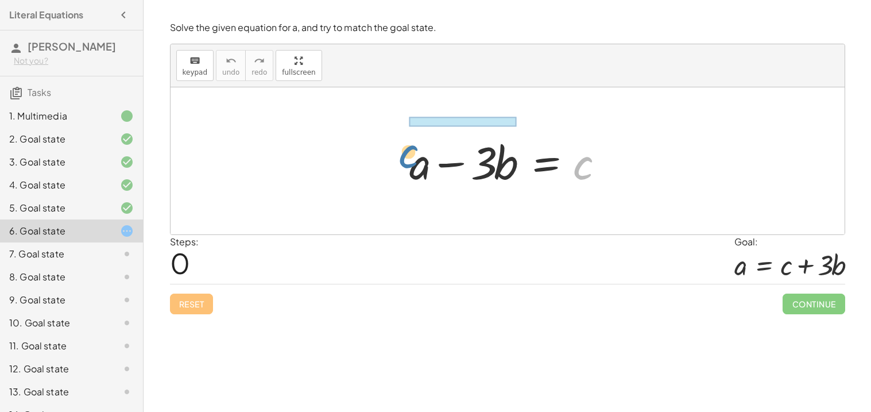
drag, startPoint x: 586, startPoint y: 168, endPoint x: 396, endPoint y: 158, distance: 189.8
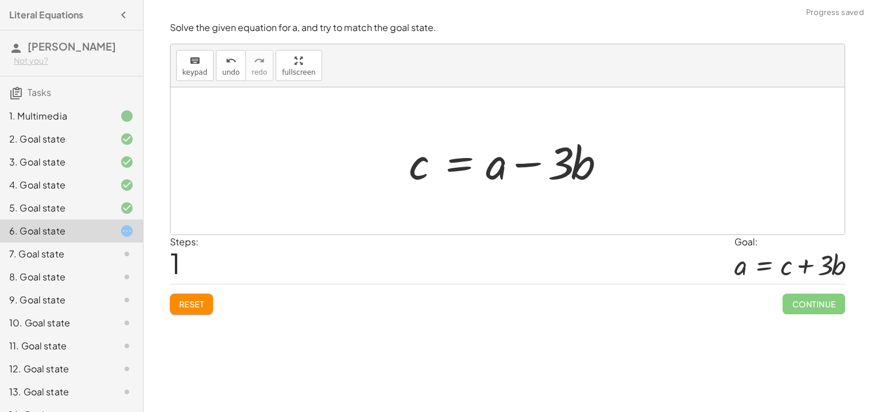
click at [463, 163] on div at bounding box center [512, 161] width 216 height 59
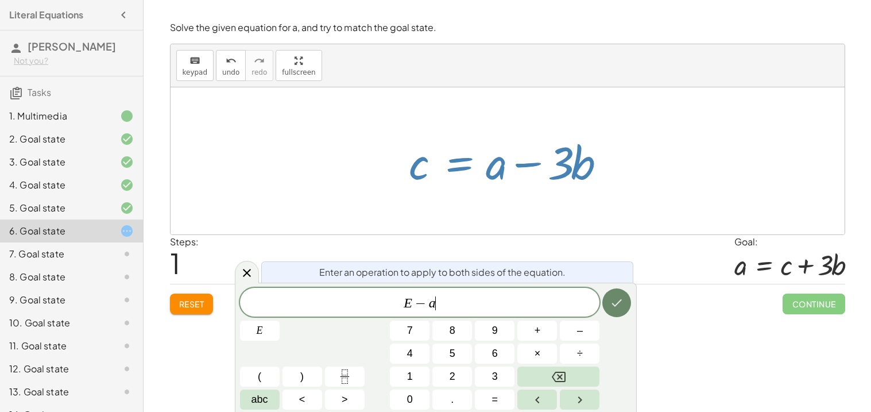
click at [620, 303] on icon "Done" at bounding box center [617, 303] width 14 height 14
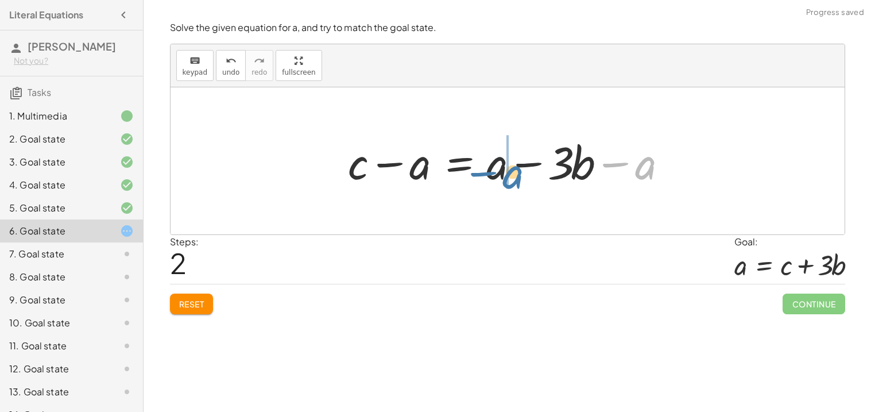
drag, startPoint x: 648, startPoint y: 167, endPoint x: 516, endPoint y: 175, distance: 132.3
click at [516, 175] on div at bounding box center [511, 161] width 339 height 59
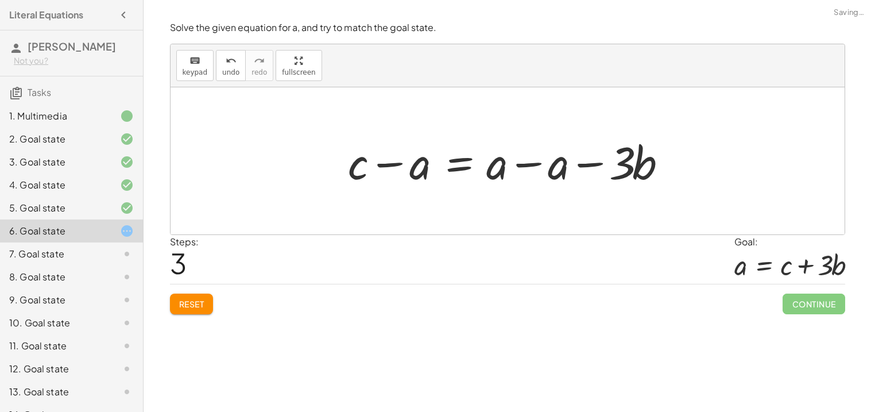
click at [499, 169] on div at bounding box center [511, 161] width 339 height 59
click at [543, 167] on div at bounding box center [511, 161] width 339 height 59
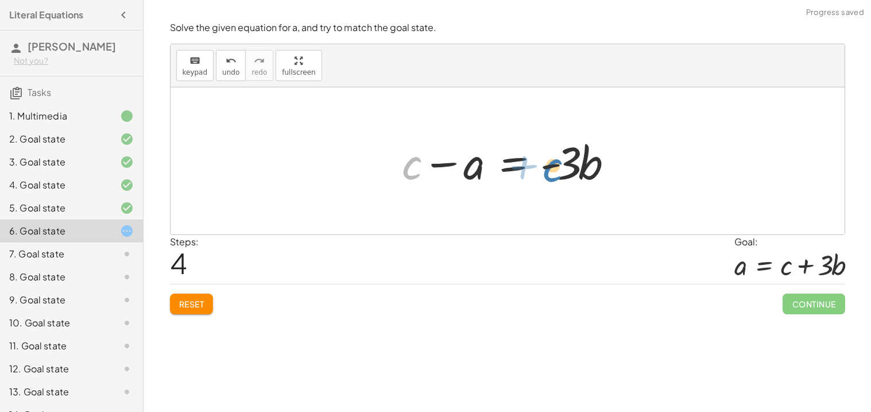
drag, startPoint x: 411, startPoint y: 170, endPoint x: 551, endPoint y: 172, distance: 140.7
click at [551, 172] on div at bounding box center [511, 161] width 231 height 59
click at [477, 169] on div at bounding box center [511, 161] width 231 height 59
drag, startPoint x: 415, startPoint y: 173, endPoint x: 592, endPoint y: 169, distance: 177.5
click at [592, 169] on div at bounding box center [511, 161] width 231 height 59
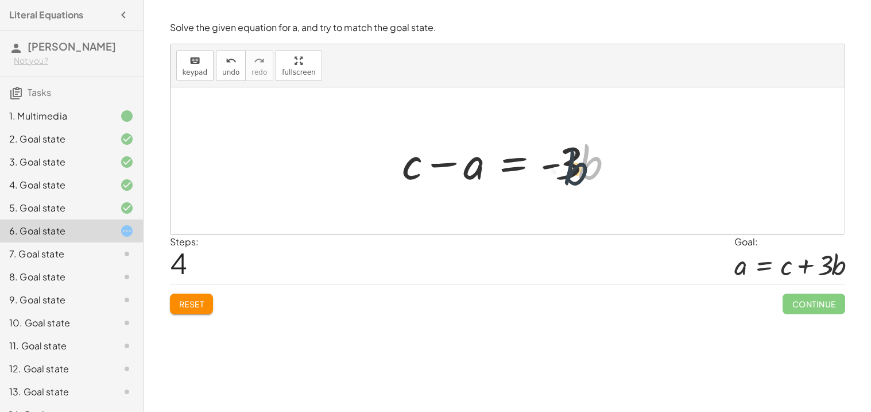
drag, startPoint x: 584, startPoint y: 164, endPoint x: 570, endPoint y: 168, distance: 14.9
click at [570, 168] on div at bounding box center [511, 161] width 231 height 59
drag, startPoint x: 411, startPoint y: 171, endPoint x: 648, endPoint y: 161, distance: 237.4
click at [648, 161] on div "+ a − · 3 · b = c c = + a − · 3 · b + c − a = + a − · 3 · b − a + c − a = + a −…" at bounding box center [508, 160] width 674 height 147
drag, startPoint x: 405, startPoint y: 175, endPoint x: 648, endPoint y: 175, distance: 243.0
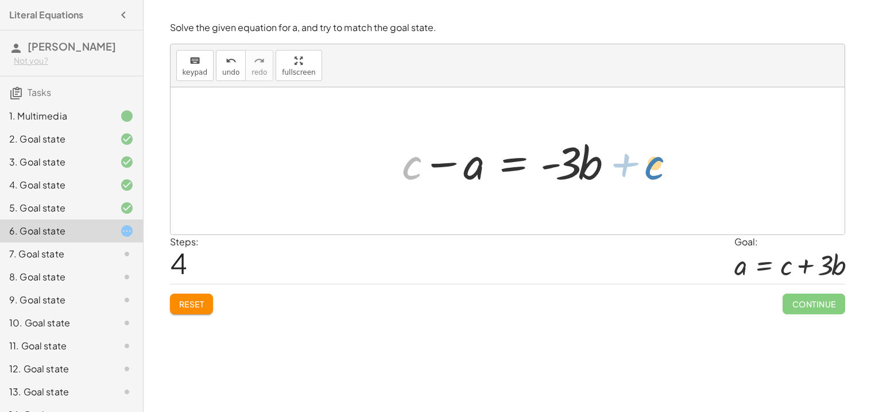
click at [648, 175] on div "+ a − · 3 · b = c c = + a − · 3 · b + c − a = + a − · 3 · b − a + c − a = + a −…" at bounding box center [508, 160] width 674 height 147
click at [48, 259] on div "7. Goal state" at bounding box center [55, 254] width 92 height 14
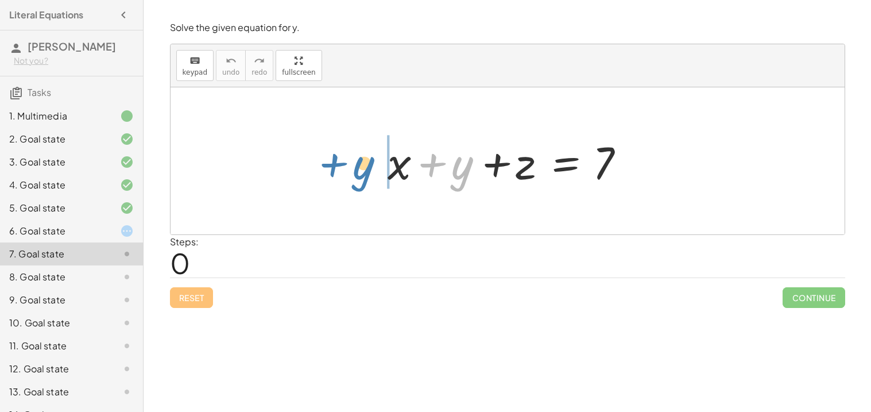
drag, startPoint x: 470, startPoint y: 163, endPoint x: 370, endPoint y: 163, distance: 99.9
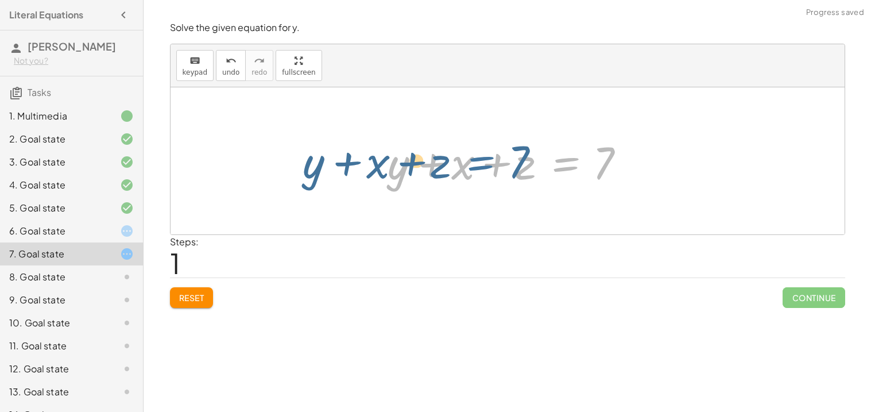
drag, startPoint x: 569, startPoint y: 163, endPoint x: 484, endPoint y: 163, distance: 85.0
click at [484, 163] on div at bounding box center [512, 161] width 260 height 59
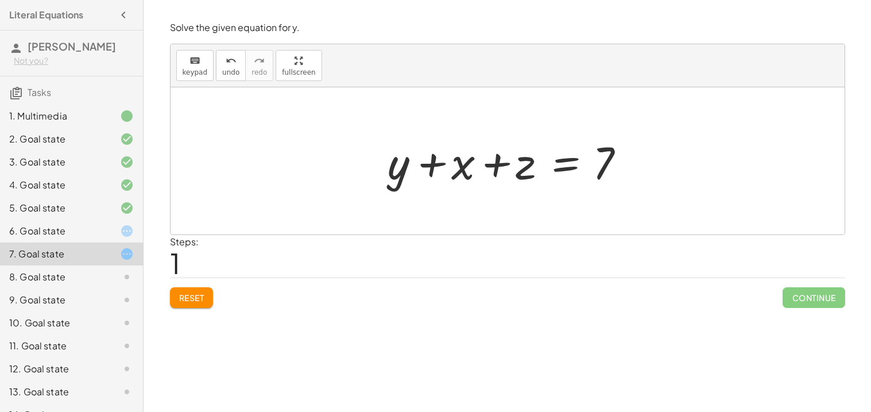
click at [121, 224] on icon at bounding box center [127, 231] width 14 height 14
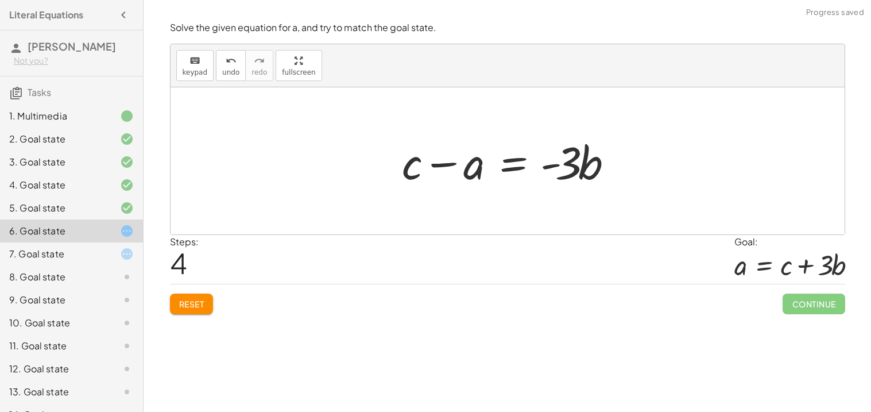
click at [196, 300] on span "Reset" at bounding box center [191, 304] width 25 height 10
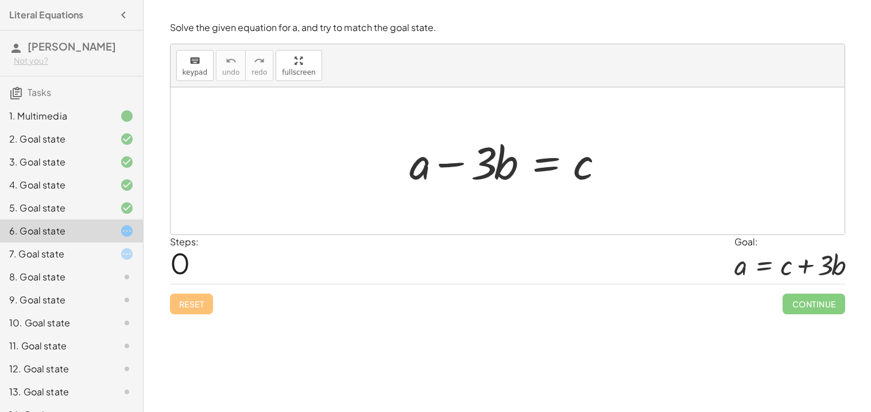
click at [486, 164] on div at bounding box center [512, 161] width 216 height 59
click at [543, 160] on div at bounding box center [512, 161] width 216 height 59
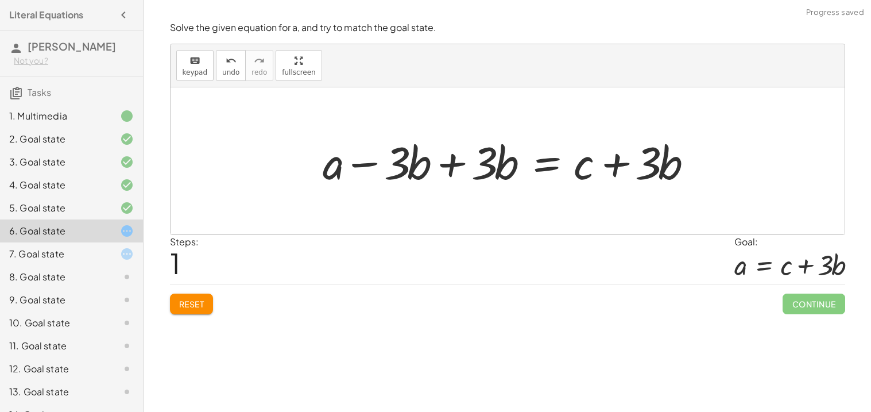
click at [480, 168] on div at bounding box center [512, 161] width 391 height 59
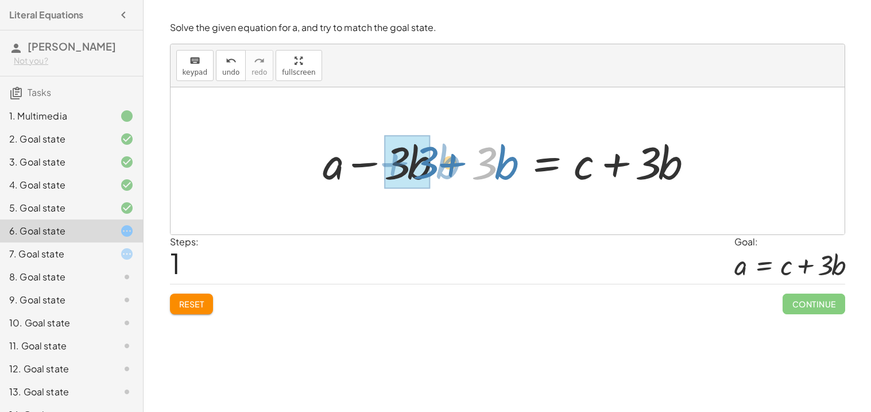
drag, startPoint x: 486, startPoint y: 175, endPoint x: 414, endPoint y: 173, distance: 72.4
click at [414, 173] on div at bounding box center [512, 161] width 391 height 59
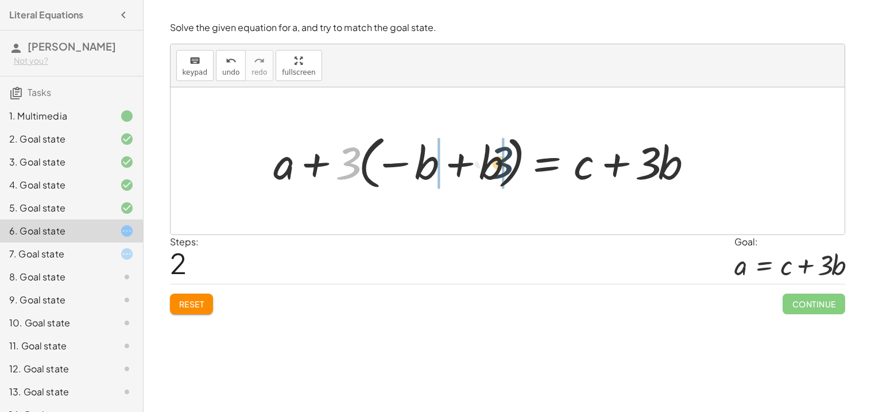
drag, startPoint x: 352, startPoint y: 161, endPoint x: 507, endPoint y: 160, distance: 155.1
click at [507, 160] on div at bounding box center [487, 161] width 439 height 64
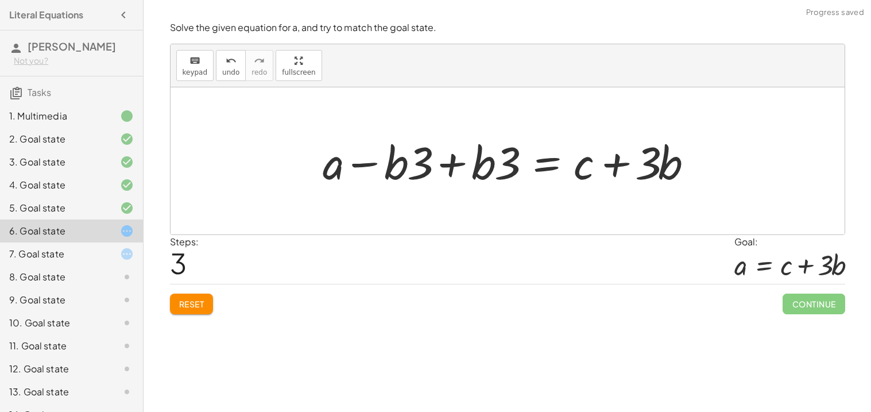
click at [405, 167] on div at bounding box center [512, 161] width 391 height 59
drag, startPoint x: 330, startPoint y: 164, endPoint x: 694, endPoint y: 165, distance: 364.1
click at [694, 165] on div at bounding box center [512, 161] width 391 height 59
click at [457, 161] on div at bounding box center [512, 161] width 391 height 59
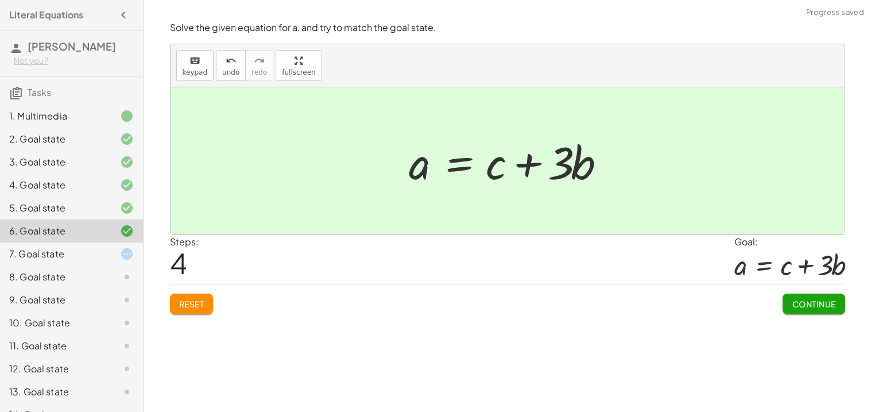
click at [810, 307] on span "Continue" at bounding box center [814, 304] width 44 height 10
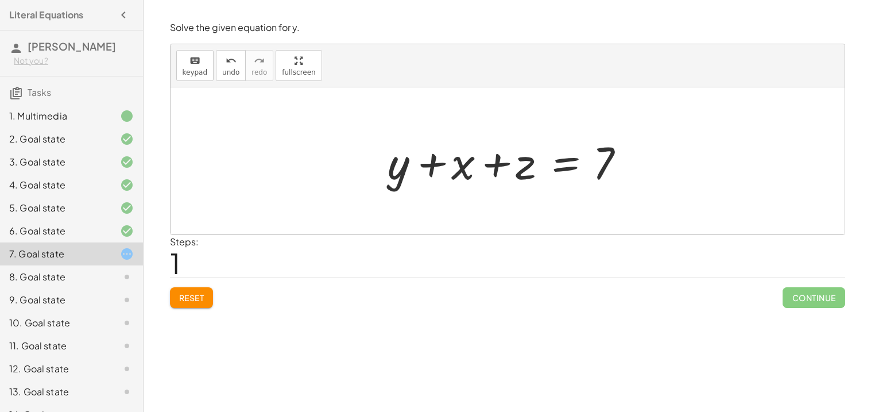
click at [458, 170] on div at bounding box center [512, 161] width 260 height 59
click at [561, 172] on div at bounding box center [512, 161] width 260 height 59
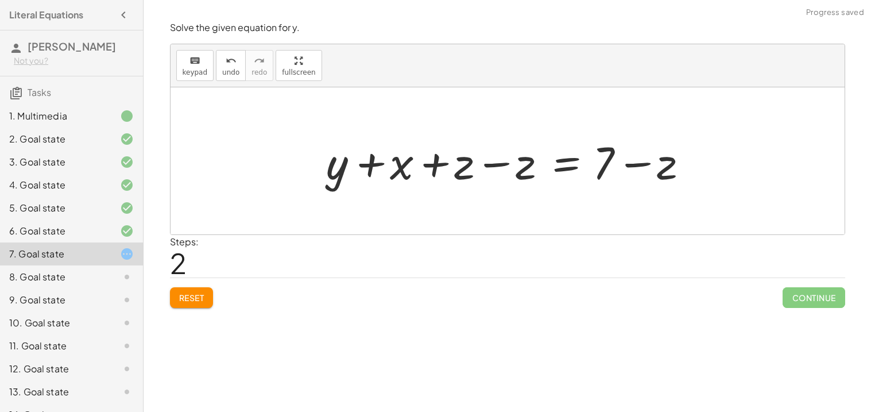
click at [503, 163] on div at bounding box center [511, 161] width 383 height 59
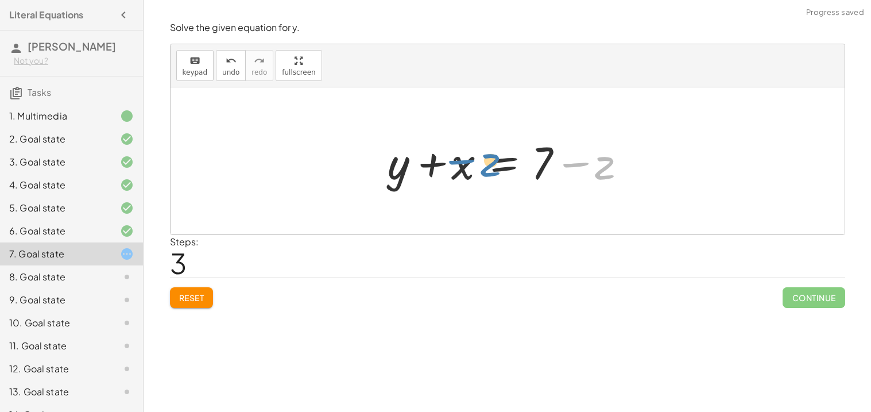
drag, startPoint x: 595, startPoint y: 167, endPoint x: 473, endPoint y: 164, distance: 121.8
click at [473, 164] on div at bounding box center [512, 161] width 260 height 59
click at [587, 161] on div at bounding box center [512, 161] width 260 height 59
click at [466, 172] on div at bounding box center [512, 161] width 260 height 59
click at [195, 302] on span "Reset" at bounding box center [191, 297] width 25 height 10
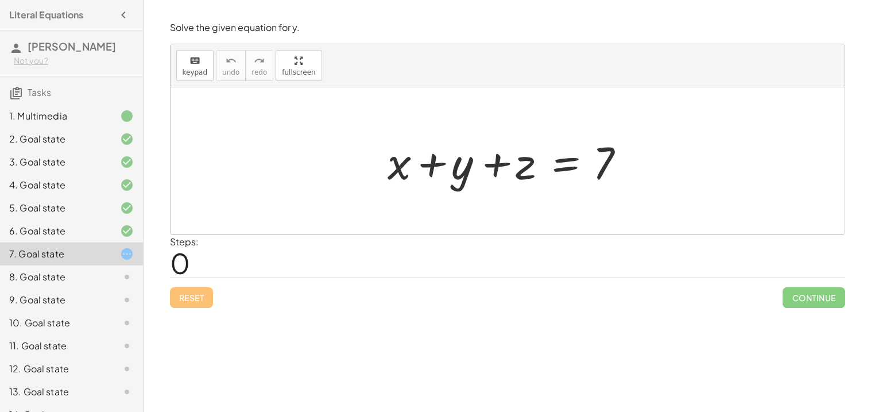
click at [567, 167] on div at bounding box center [512, 161] width 260 height 59
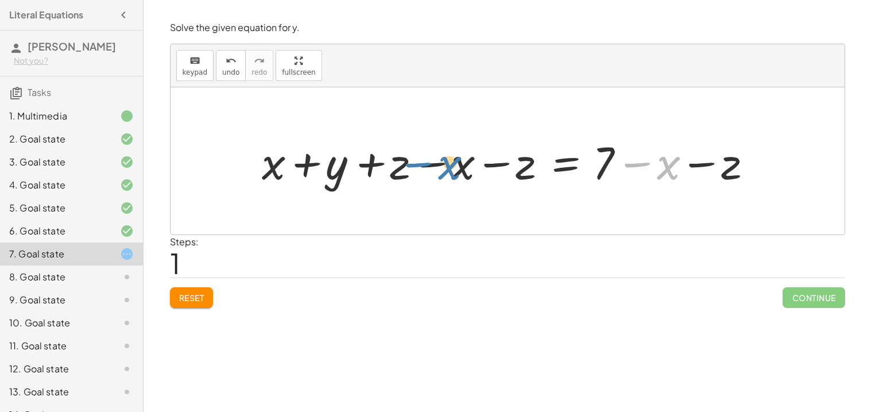
drag, startPoint x: 670, startPoint y: 167, endPoint x: 458, endPoint y: 167, distance: 211.9
click at [458, 167] on div at bounding box center [512, 161] width 512 height 59
drag, startPoint x: 669, startPoint y: 172, endPoint x: 268, endPoint y: 173, distance: 401.5
click at [268, 173] on div at bounding box center [512, 161] width 512 height 59
click at [272, 166] on div at bounding box center [512, 161] width 512 height 59
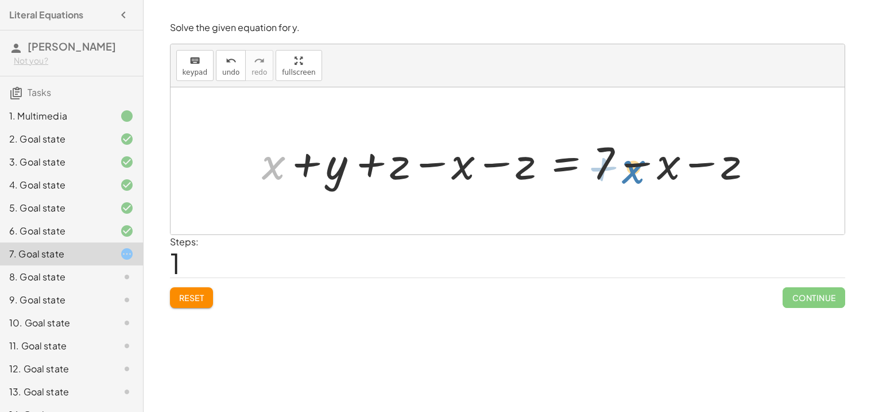
drag, startPoint x: 277, startPoint y: 167, endPoint x: 632, endPoint y: 171, distance: 355.5
click at [632, 171] on div at bounding box center [512, 161] width 512 height 59
drag, startPoint x: 729, startPoint y: 168, endPoint x: 404, endPoint y: 168, distance: 325.1
click at [404, 168] on div at bounding box center [512, 161] width 512 height 59
click at [397, 164] on div at bounding box center [512, 161] width 512 height 59
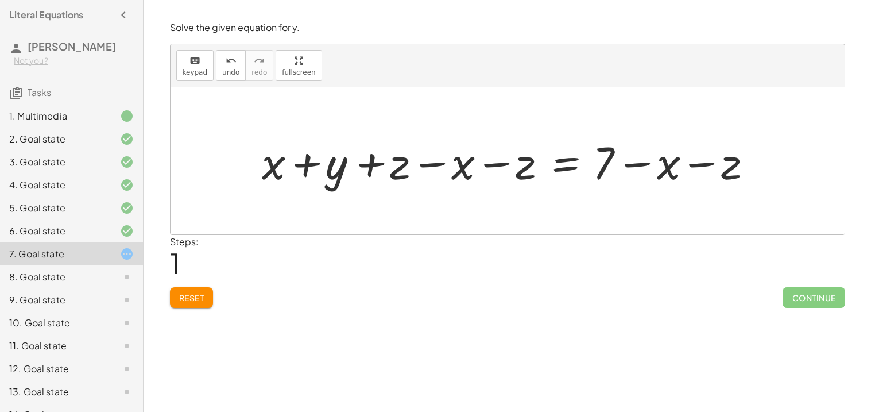
click at [397, 164] on div at bounding box center [512, 161] width 512 height 59
drag, startPoint x: 457, startPoint y: 165, endPoint x: 659, endPoint y: 132, distance: 205.5
click at [659, 132] on div at bounding box center [512, 161] width 512 height 59
click at [211, 298] on button "Reset" at bounding box center [192, 297] width 44 height 21
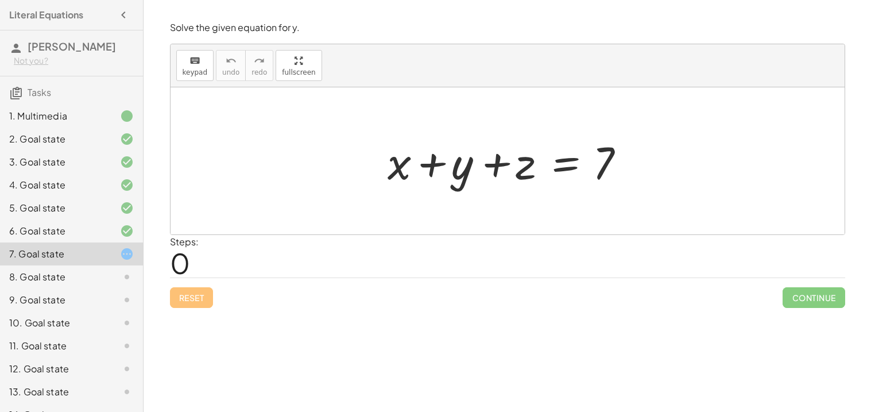
click at [131, 277] on icon at bounding box center [127, 277] width 14 height 14
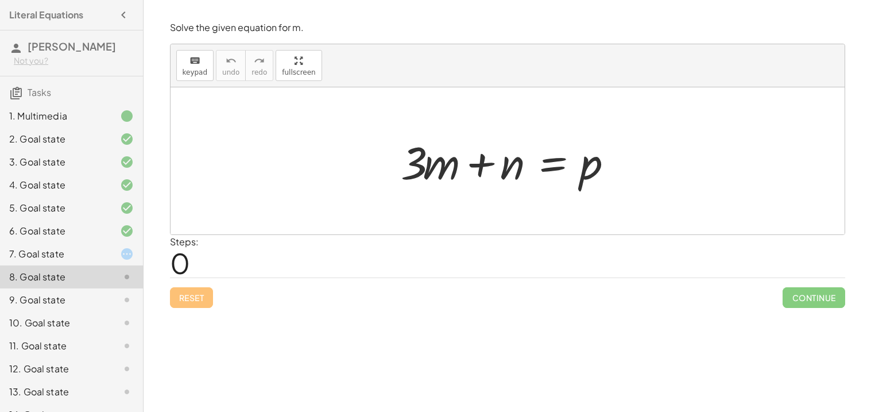
click at [453, 170] on div at bounding box center [512, 161] width 234 height 59
click at [563, 171] on div at bounding box center [512, 161] width 234 height 59
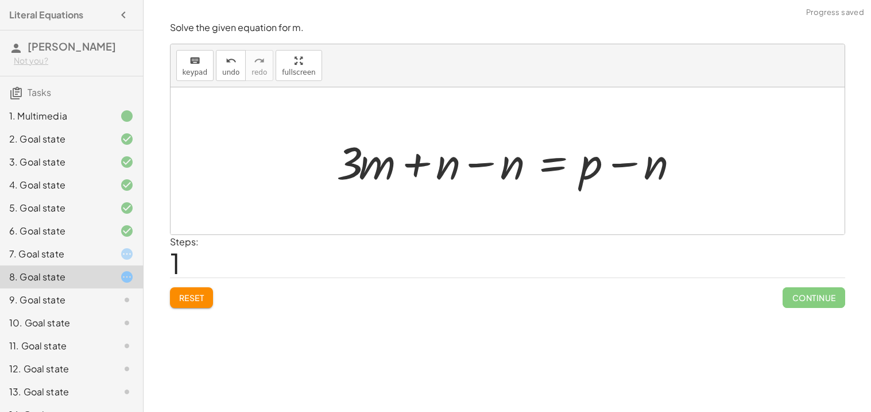
click at [507, 167] on div at bounding box center [512, 161] width 362 height 59
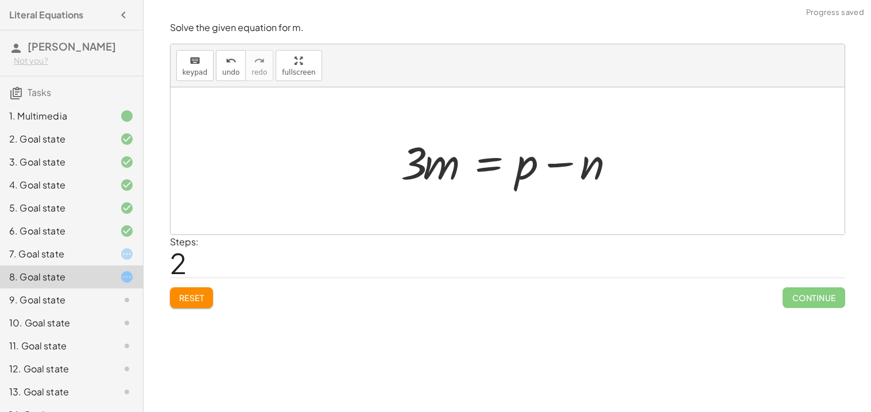
click at [586, 168] on div at bounding box center [512, 161] width 234 height 59
click at [431, 164] on div at bounding box center [512, 161] width 234 height 59
click at [486, 164] on div at bounding box center [512, 161] width 234 height 59
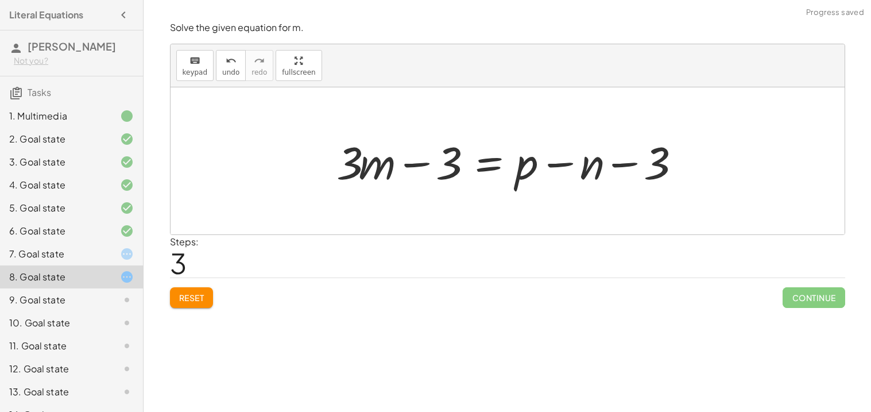
click at [416, 166] on div at bounding box center [512, 161] width 362 height 59
click at [192, 299] on span "Reset" at bounding box center [191, 297] width 25 height 10
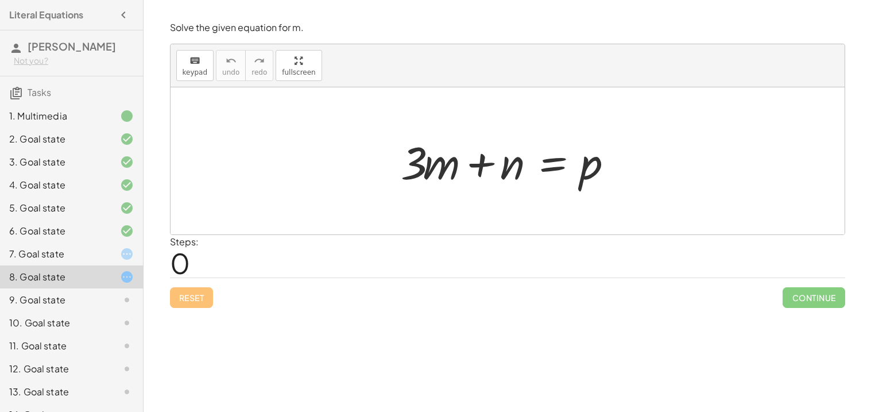
click at [121, 296] on icon at bounding box center [127, 300] width 14 height 14
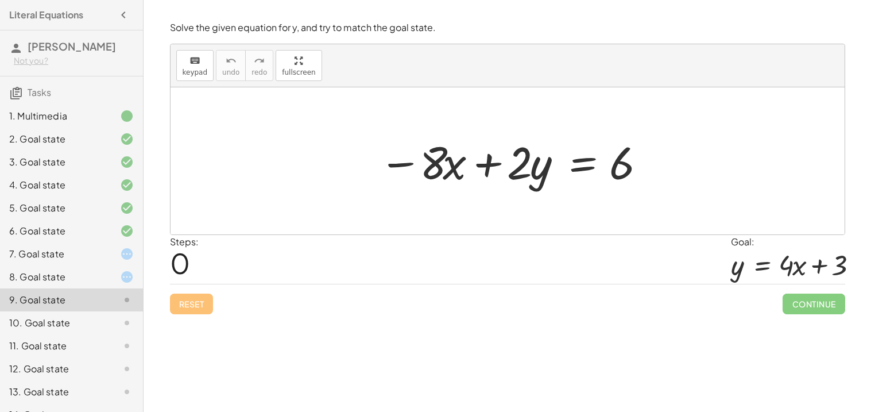
click at [90, 318] on div "10. Goal state" at bounding box center [55, 323] width 92 height 14
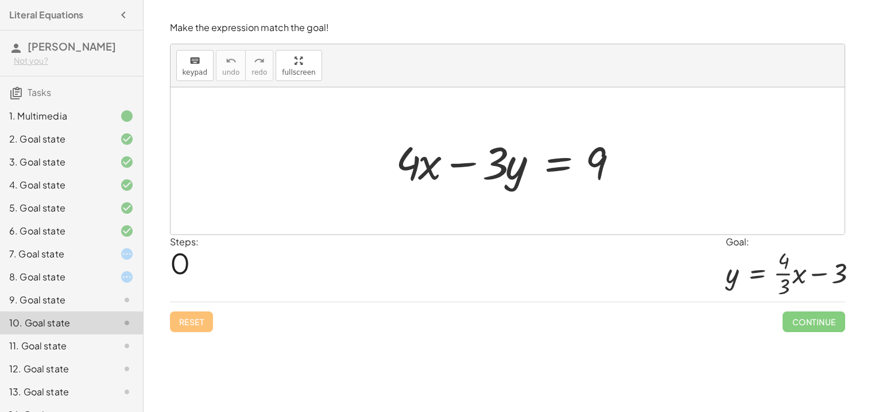
click at [123, 248] on icon at bounding box center [127, 254] width 14 height 14
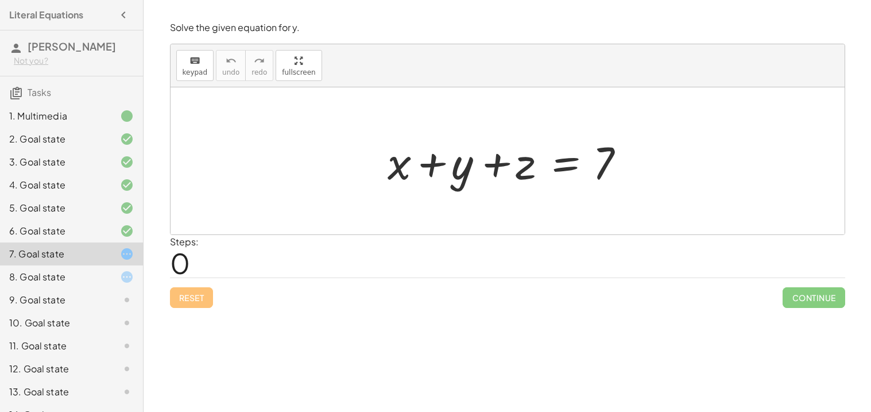
click at [121, 250] on icon at bounding box center [127, 254] width 14 height 14
click at [379, 167] on div "+ y + x + y + z = 7" at bounding box center [507, 161] width 275 height 65
click at [432, 164] on div at bounding box center [512, 161] width 260 height 59
click at [466, 169] on div at bounding box center [512, 161] width 260 height 59
click at [569, 163] on div at bounding box center [512, 161] width 260 height 59
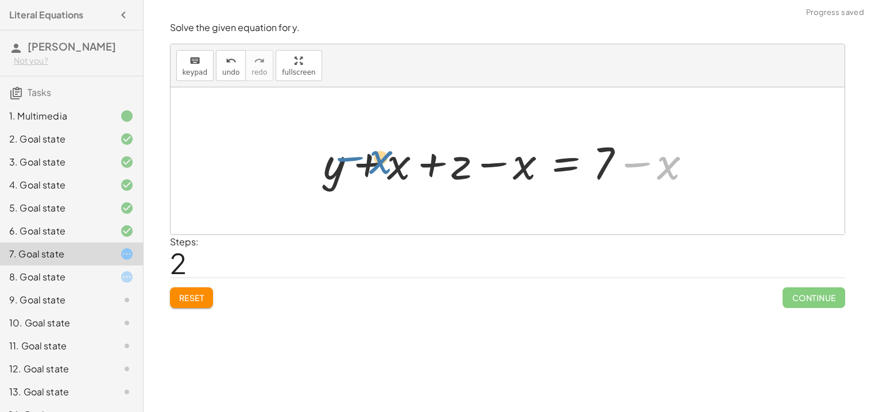
drag, startPoint x: 673, startPoint y: 167, endPoint x: 386, endPoint y: 161, distance: 287.2
click at [386, 161] on div at bounding box center [512, 161] width 388 height 59
click at [380, 164] on div at bounding box center [512, 161] width 388 height 59
drag, startPoint x: 369, startPoint y: 164, endPoint x: 647, endPoint y: 161, distance: 277.4
click at [647, 161] on div at bounding box center [512, 161] width 388 height 59
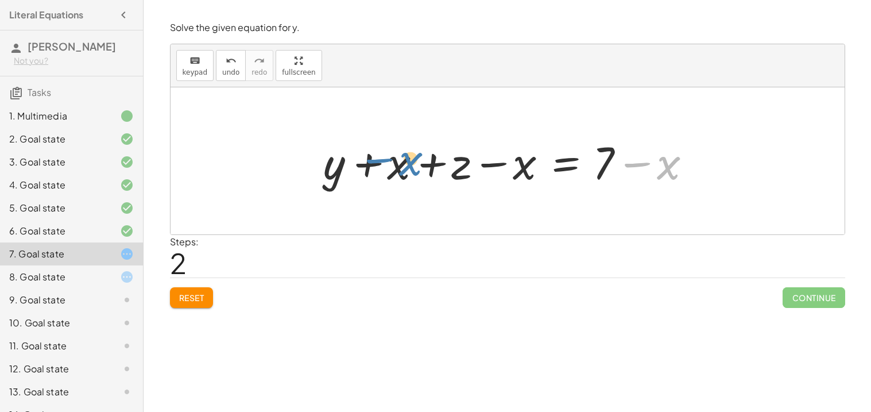
drag, startPoint x: 657, startPoint y: 159, endPoint x: 392, endPoint y: 158, distance: 264.8
click at [392, 158] on div at bounding box center [512, 161] width 388 height 59
drag, startPoint x: 526, startPoint y: 160, endPoint x: 398, endPoint y: 161, distance: 128.1
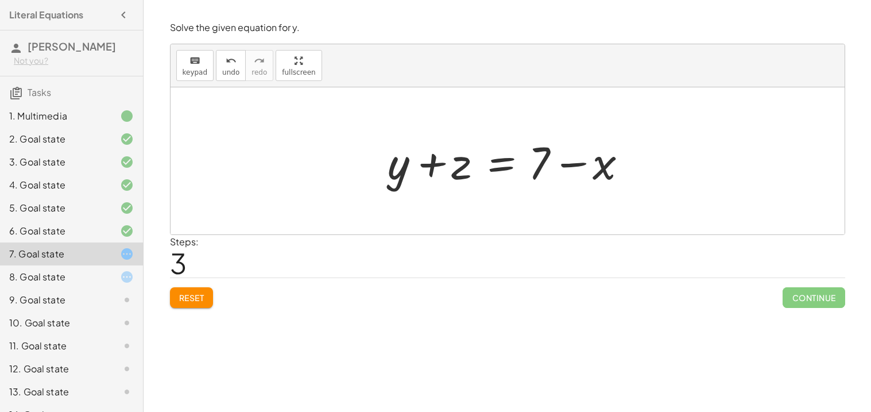
click at [504, 166] on div at bounding box center [512, 161] width 260 height 59
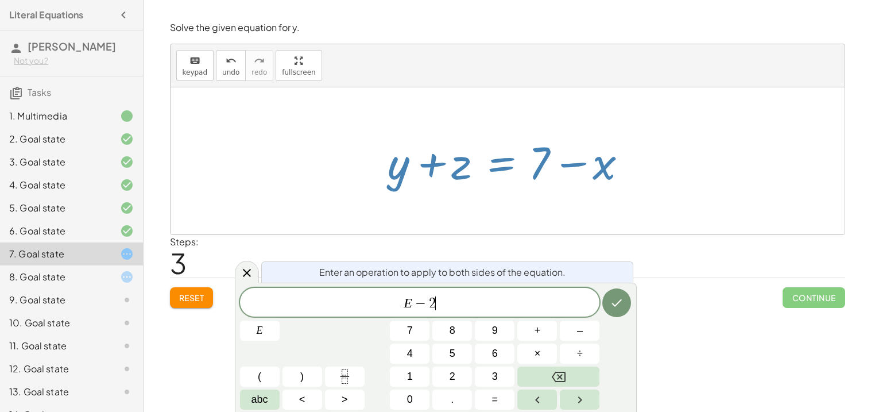
click at [611, 299] on icon "Done" at bounding box center [617, 303] width 14 height 14
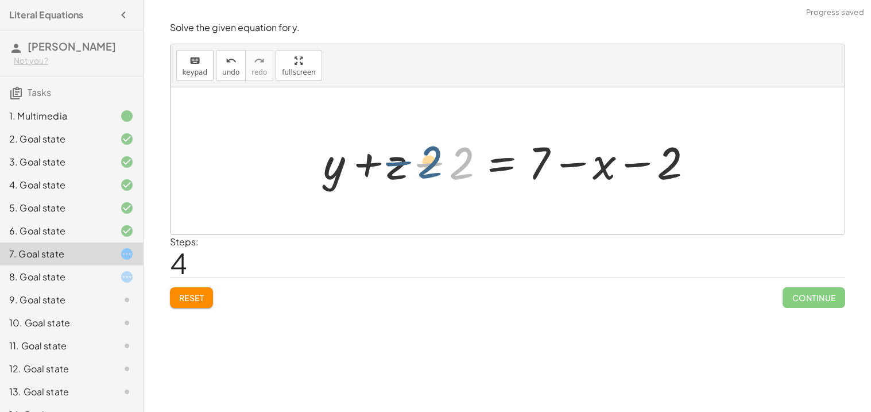
drag, startPoint x: 459, startPoint y: 165, endPoint x: 427, endPoint y: 164, distance: 32.2
click at [427, 164] on div at bounding box center [512, 161] width 388 height 59
drag, startPoint x: 453, startPoint y: 168, endPoint x: 662, endPoint y: 161, distance: 208.6
click at [662, 161] on div at bounding box center [512, 161] width 388 height 59
click at [197, 305] on button "Reset" at bounding box center [192, 297] width 44 height 21
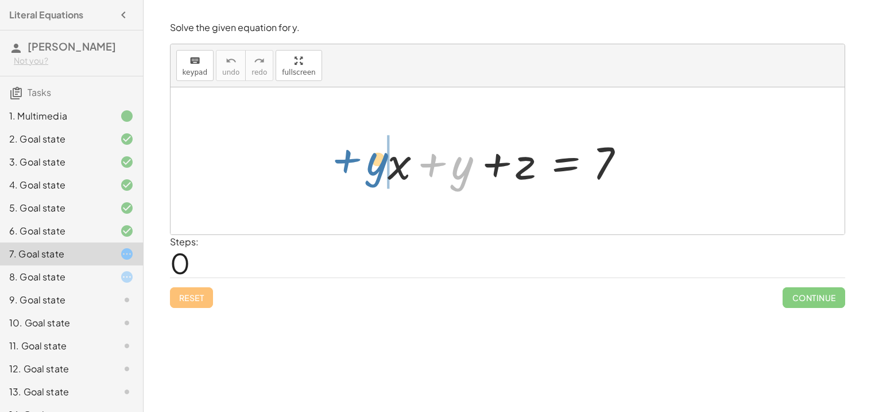
drag, startPoint x: 459, startPoint y: 177, endPoint x: 372, endPoint y: 172, distance: 87.5
click at [372, 172] on div "+ y + x + y + z = 7" at bounding box center [507, 161] width 275 height 65
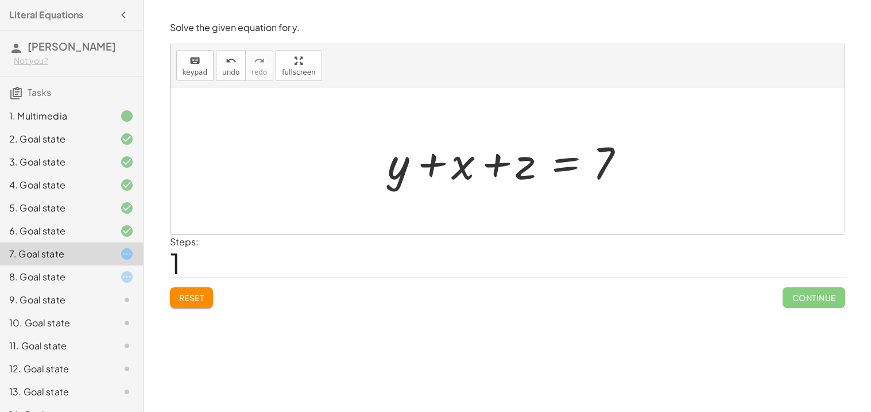
click at [554, 162] on div at bounding box center [512, 161] width 260 height 59
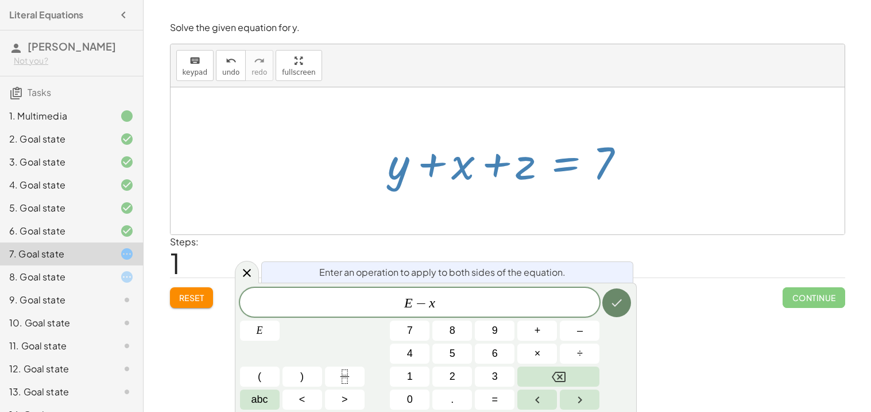
click at [620, 295] on button "Done" at bounding box center [617, 302] width 29 height 29
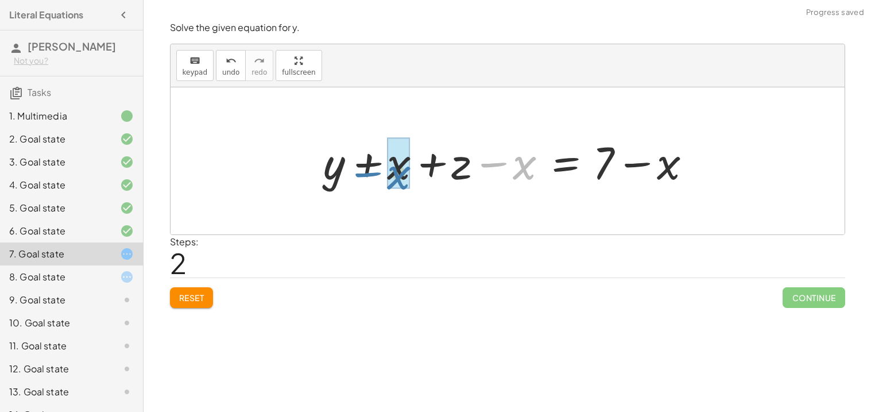
drag, startPoint x: 517, startPoint y: 165, endPoint x: 390, endPoint y: 174, distance: 127.3
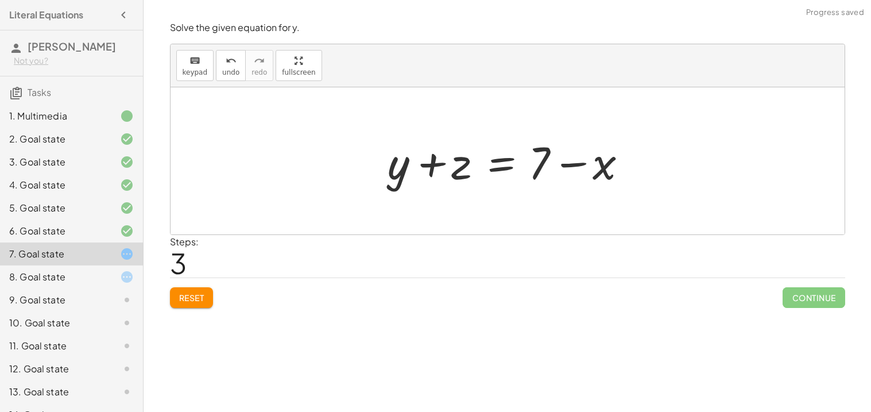
click at [502, 165] on div at bounding box center [512, 161] width 260 height 59
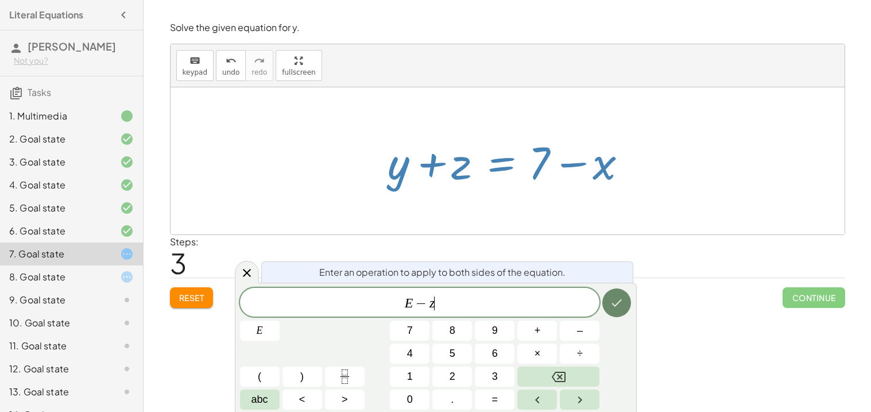
click at [622, 305] on icon "Done" at bounding box center [617, 303] width 14 height 14
